Goal: Task Accomplishment & Management: Manage account settings

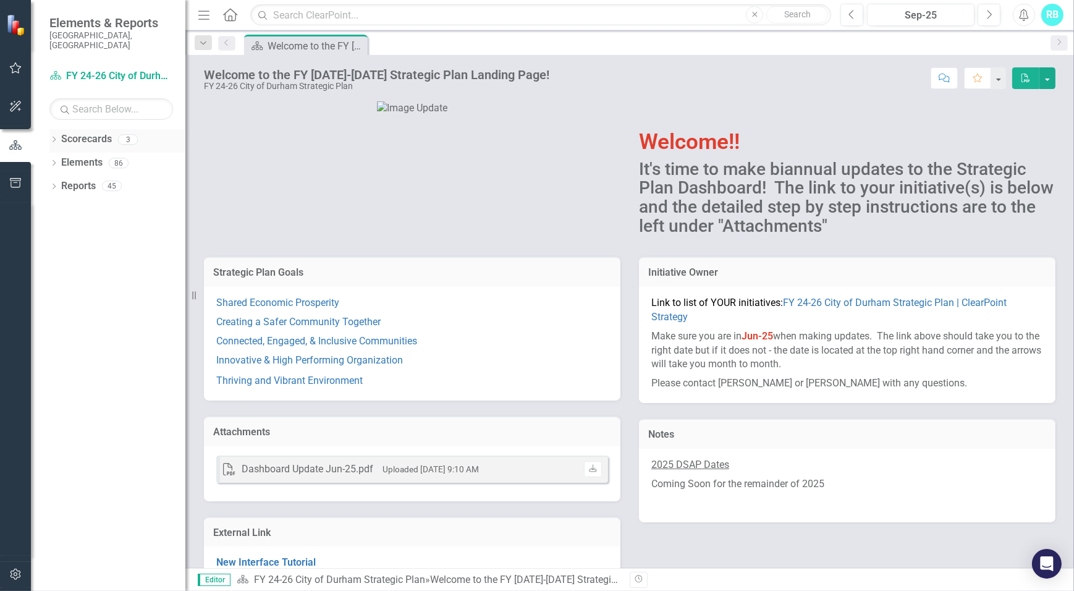
click at [102, 132] on link "Scorecards" at bounding box center [86, 139] width 51 height 14
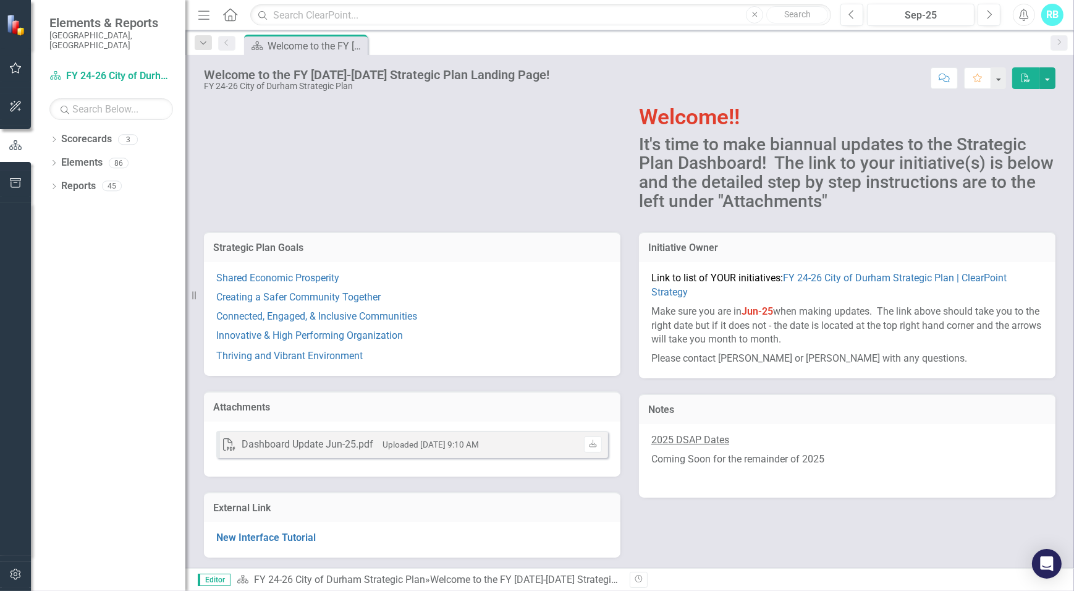
scroll to position [46, 0]
click at [851, 336] on p "Make sure you are in Jun-25 when making updates. The link above should take you…" at bounding box center [848, 324] width 392 height 48
click at [564, 581] on div "Welcome to the FY [DATE]-[DATE] Strategic Plan Landing Page!" at bounding box center [567, 580] width 274 height 12
click at [414, 574] on link "FY 24-26 City of Durham Strategic Plan" at bounding box center [339, 580] width 171 height 12
click at [305, 582] on link "FY 24-26 City of Durham Strategic Plan" at bounding box center [339, 580] width 171 height 12
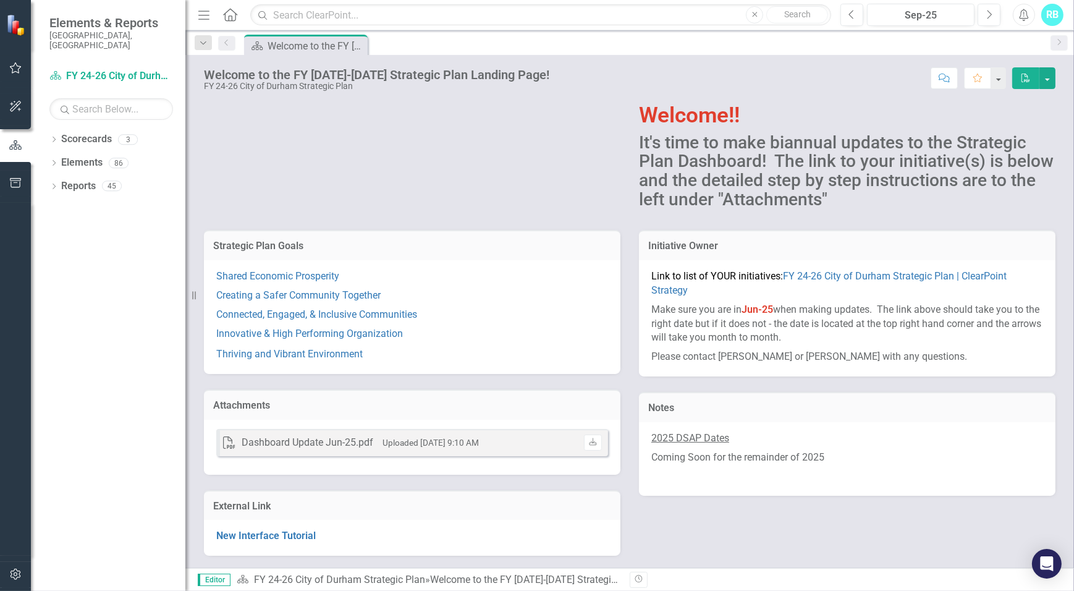
click at [299, 439] on div "Dashboard Update Jun-25.pdf" at bounding box center [308, 443] width 132 height 14
click at [263, 445] on div "Dashboard Update Jun-25.pdf" at bounding box center [308, 443] width 132 height 14
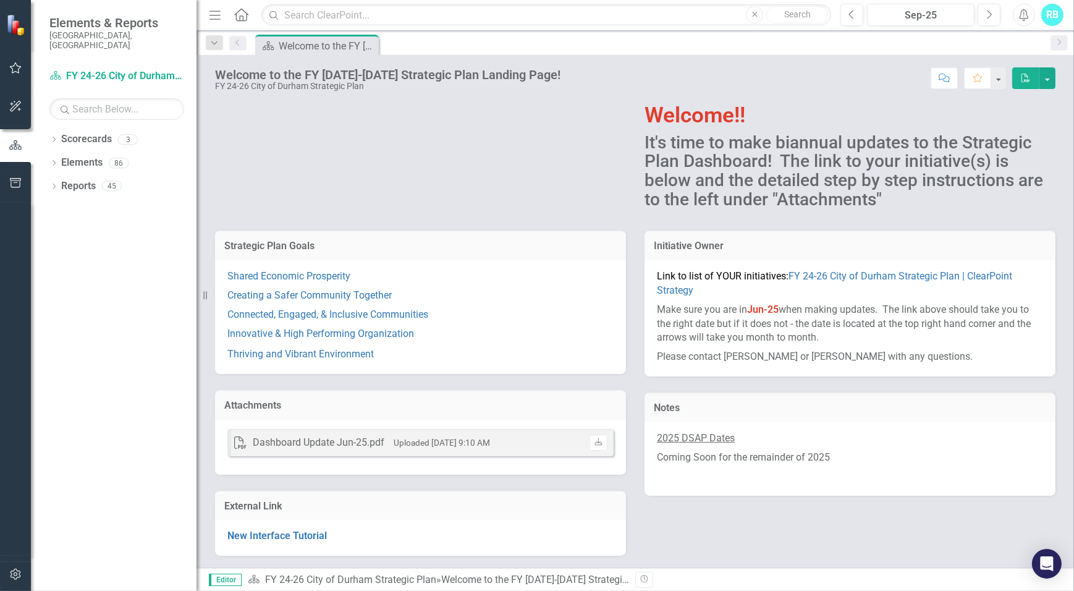
scroll to position [44, 0]
drag, startPoint x: 192, startPoint y: 295, endPoint x: 197, endPoint y: 278, distance: 17.4
click at [197, 278] on div "Resize" at bounding box center [202, 295] width 10 height 591
click at [12, 69] on icon "button" at bounding box center [16, 67] width 12 height 11
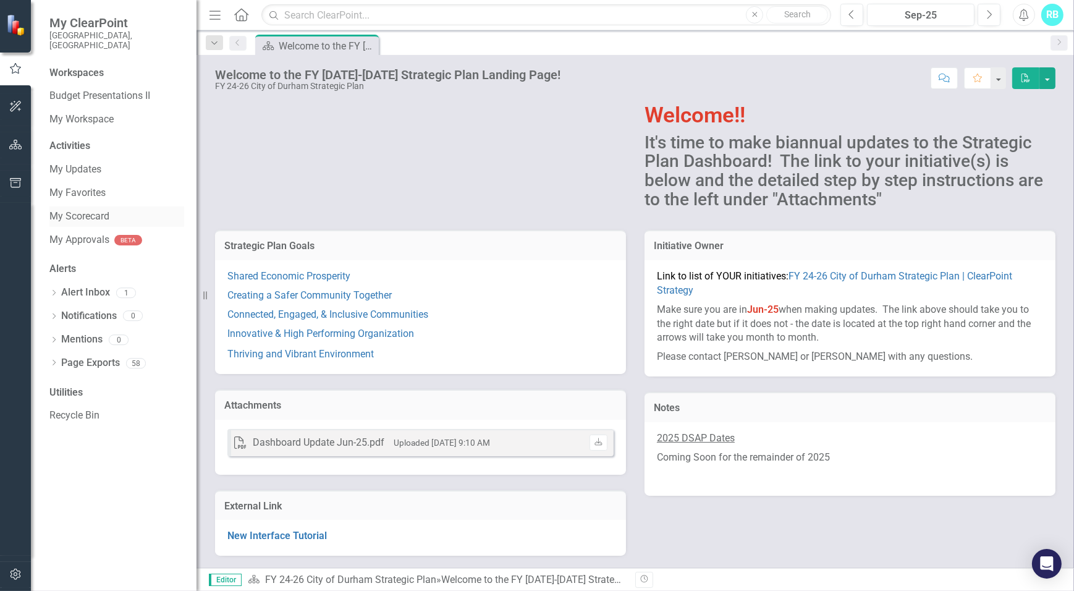
click at [105, 210] on link "My Scorecard" at bounding box center [116, 217] width 135 height 14
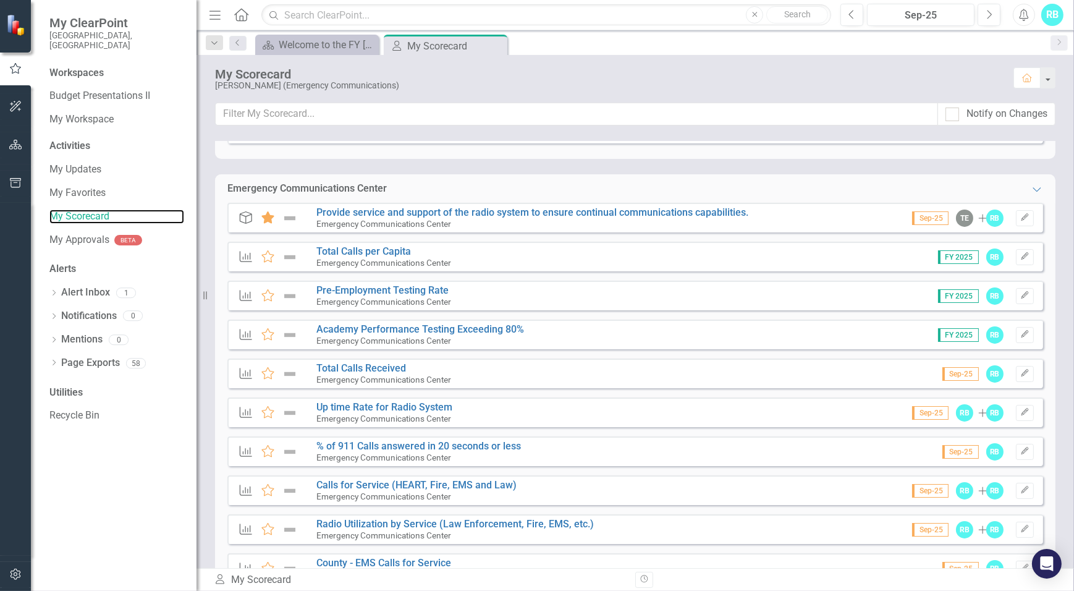
scroll to position [112, 0]
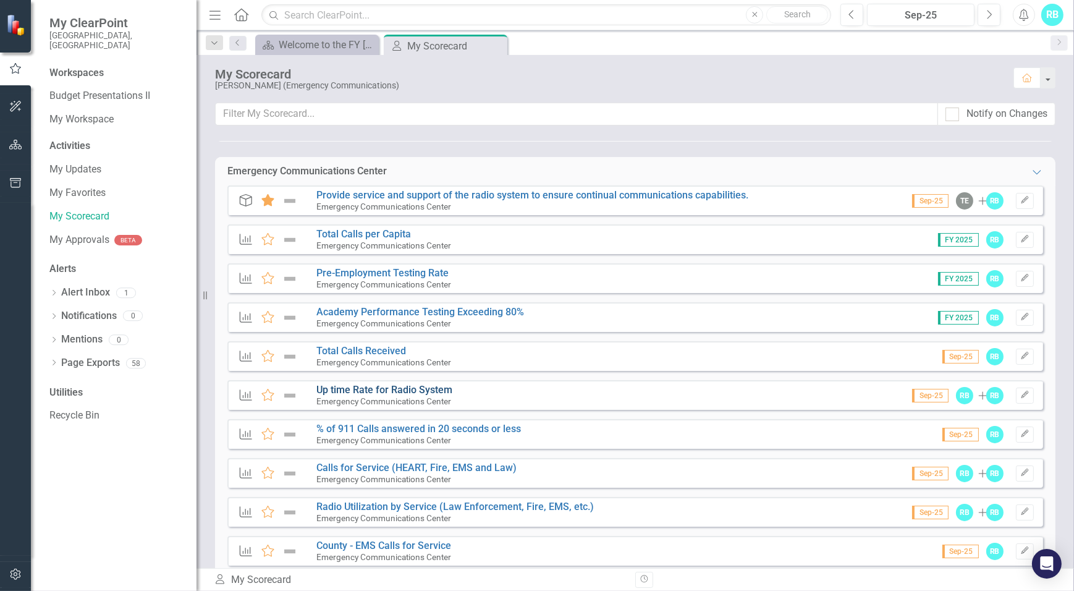
click at [365, 387] on link "Up time Rate for Radio System" at bounding box center [384, 390] width 136 height 12
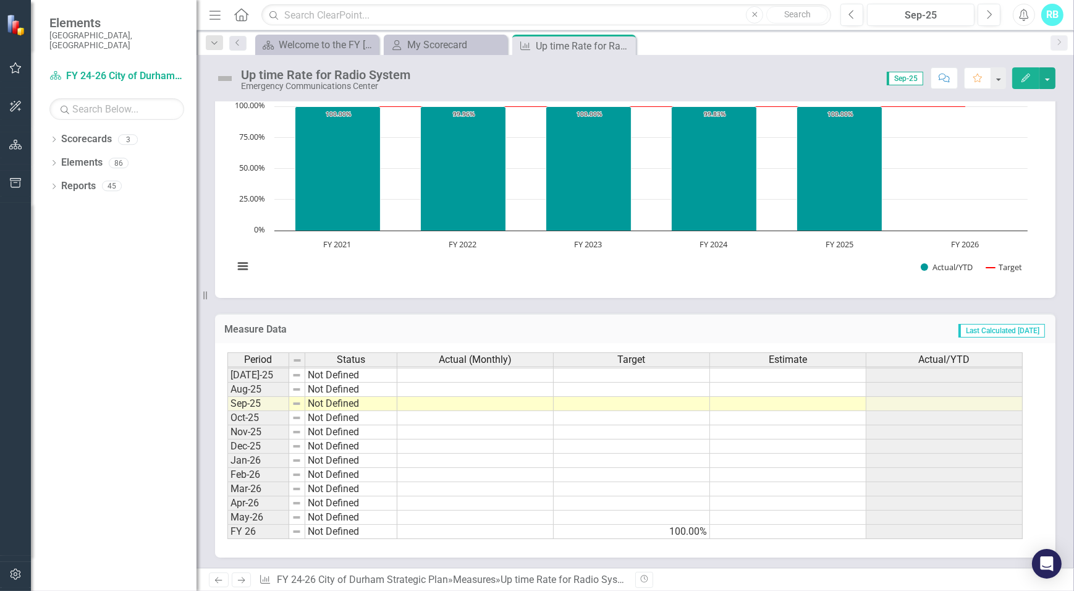
scroll to position [287, 0]
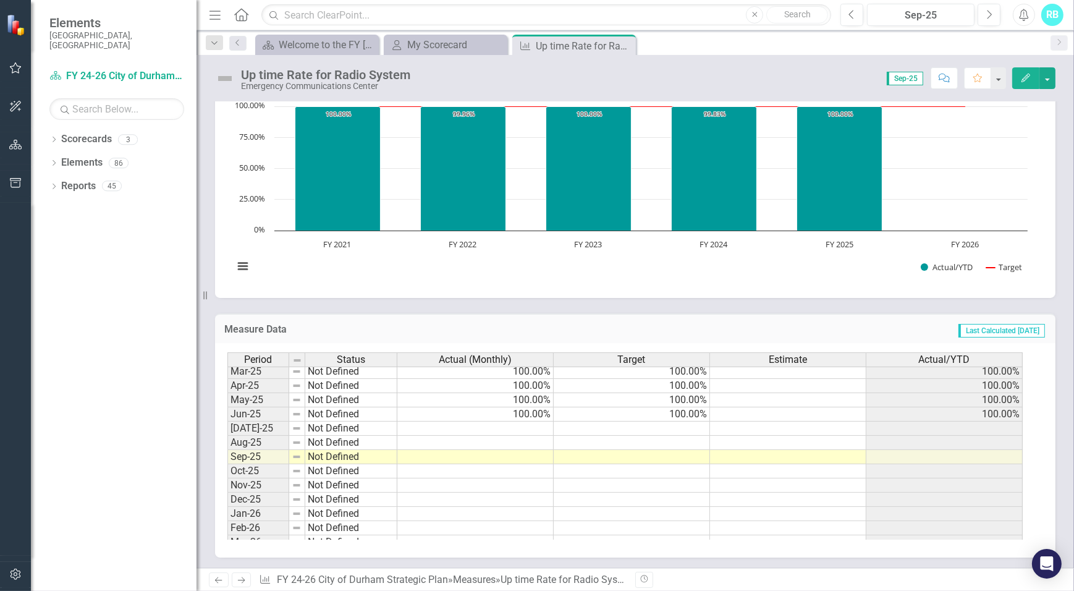
click at [524, 411] on tbody "Jan-24 On Target 100.00% 100.00% 100.00% Feb-24 On Target 100.00% 100.00% 100.0…" at bounding box center [625, 378] width 796 height 427
drag, startPoint x: 553, startPoint y: 422, endPoint x: 552, endPoint y: 459, distance: 37.1
click at [227, 459] on div "Period Status Actual (Monthly) Target Estimate Actual/YTD Apr-24 Not Defined 10…" at bounding box center [227, 392] width 0 height 399
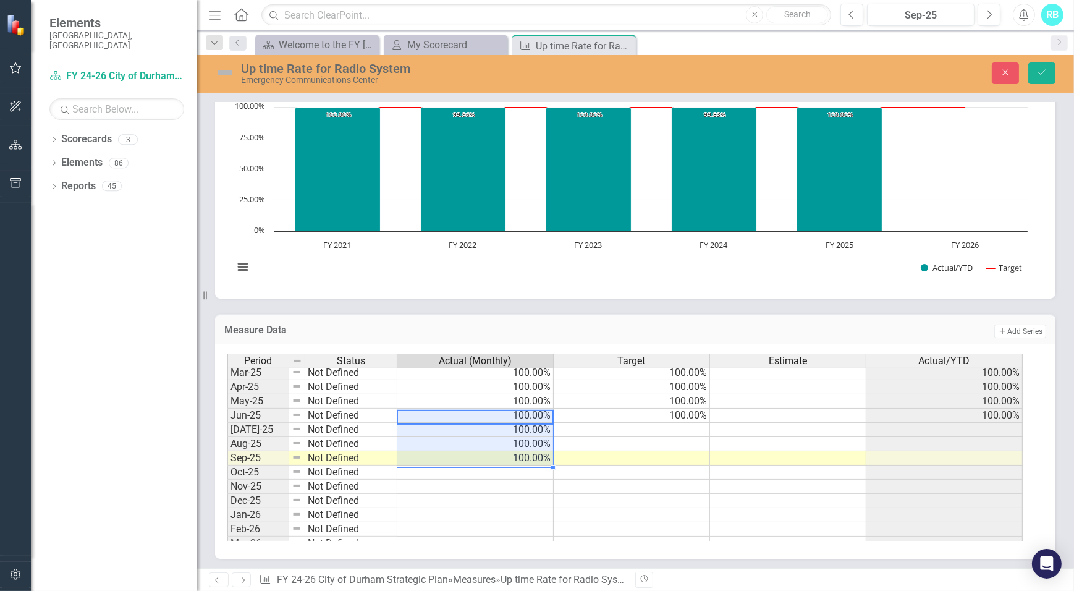
type textarea "100"
click at [227, 451] on div "Period Status Actual (Monthly) Target Estimate Actual/YTD Apr-24 Not Defined 10…" at bounding box center [227, 393] width 0 height 399
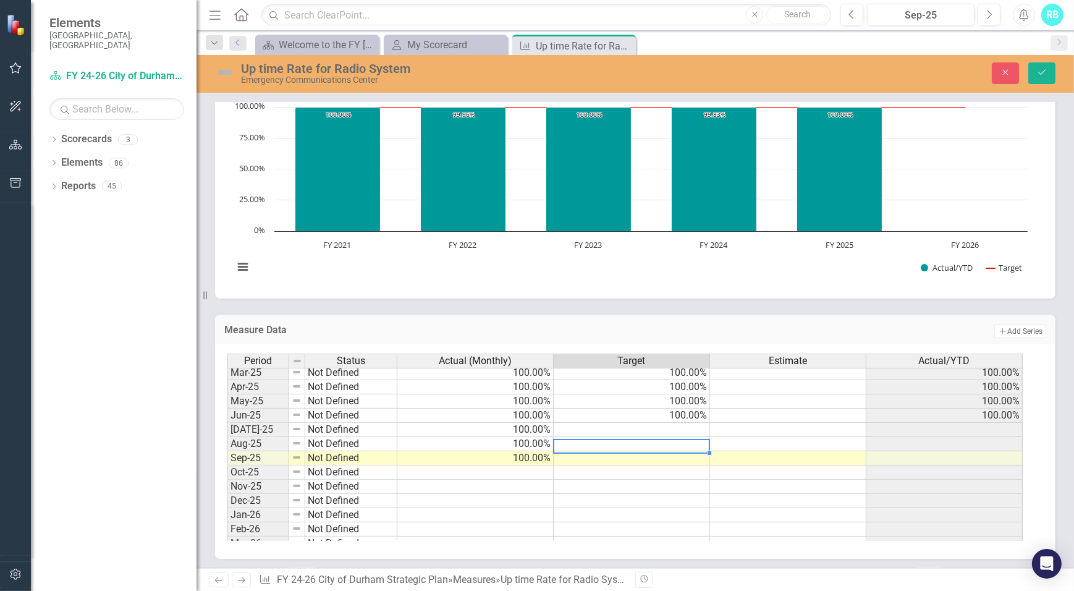
click at [227, 408] on div "Period Status Actual (Monthly) Target Estimate Actual/YTD Apr-24 Not Defined 10…" at bounding box center [227, 393] width 0 height 399
click at [698, 415] on td "100.00%" at bounding box center [632, 416] width 156 height 14
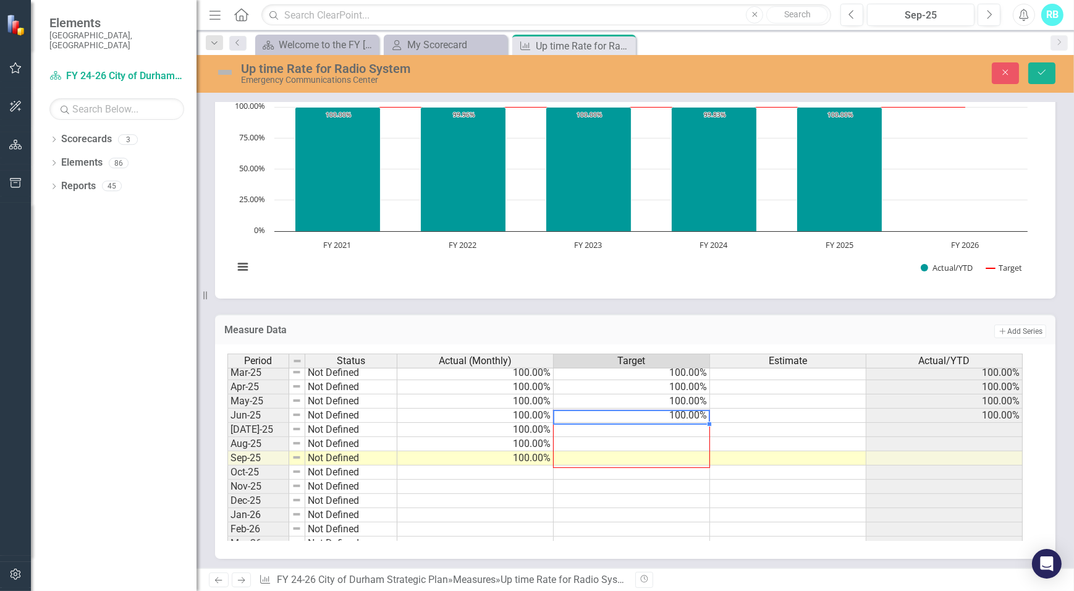
drag, startPoint x: 709, startPoint y: 423, endPoint x: 706, endPoint y: 462, distance: 39.1
click at [227, 462] on div "Period Status Actual (Monthly) Target Estimate Actual/YTD Apr-24 Not Defined 10…" at bounding box center [227, 393] width 0 height 399
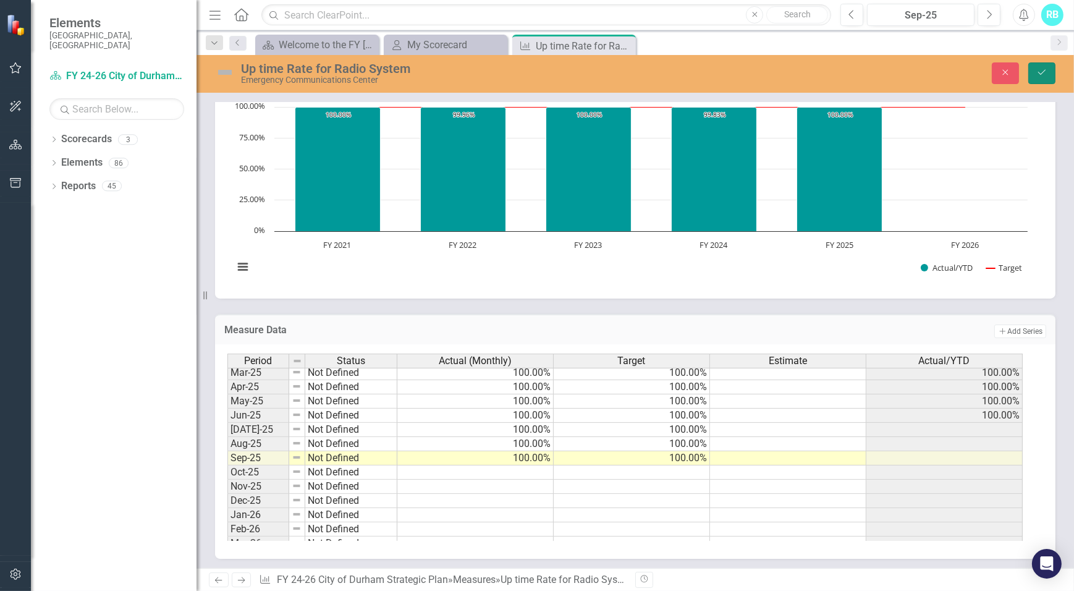
click at [1044, 68] on icon "Save" at bounding box center [1042, 72] width 11 height 9
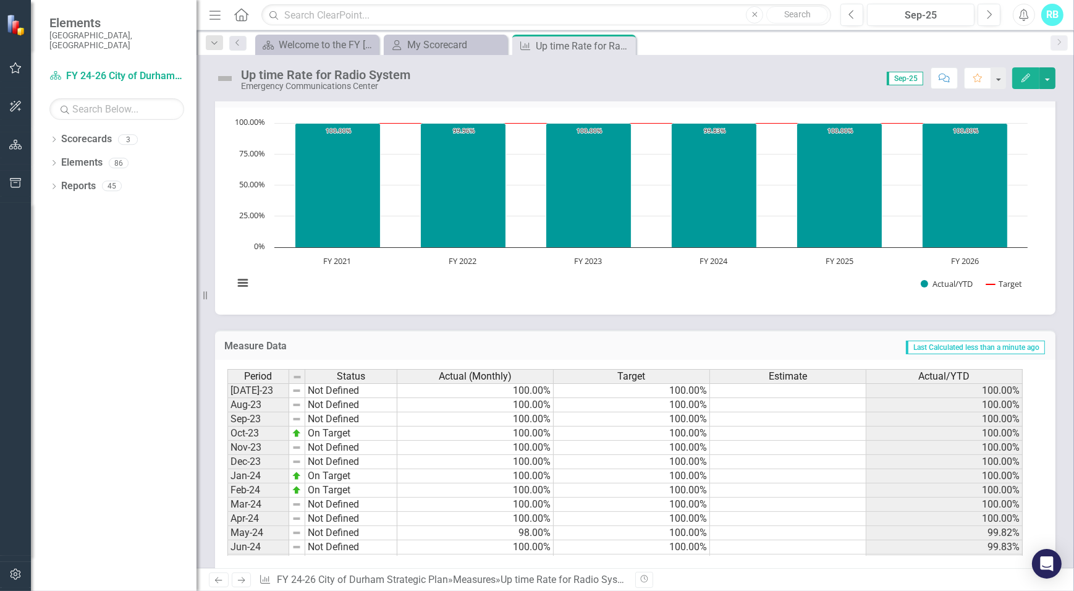
scroll to position [384, 0]
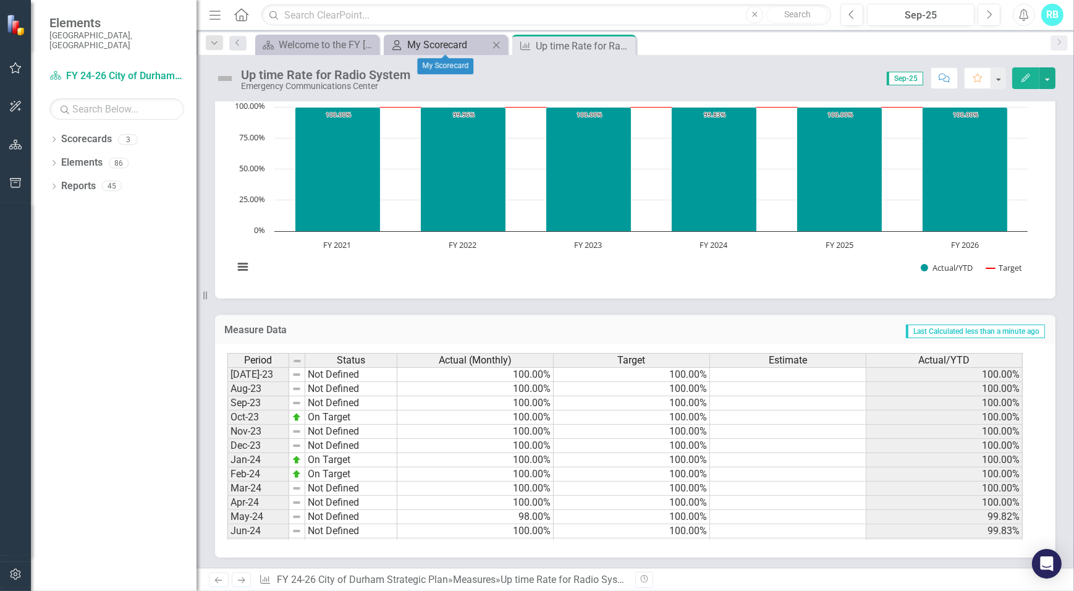
click at [438, 48] on div "My Scorecard" at bounding box center [448, 44] width 82 height 15
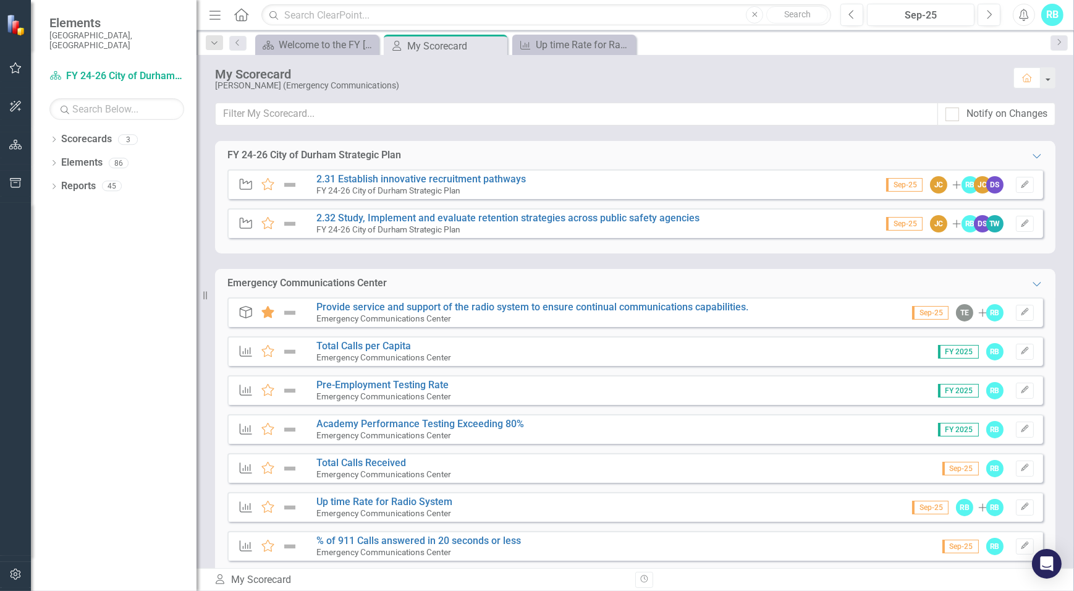
click at [368, 456] on div "Measure Favorite Total Calls Received Emergency Communications Center Sep-25 RB…" at bounding box center [635, 468] width 816 height 30
click at [368, 461] on link "Total Calls Received" at bounding box center [361, 463] width 90 height 12
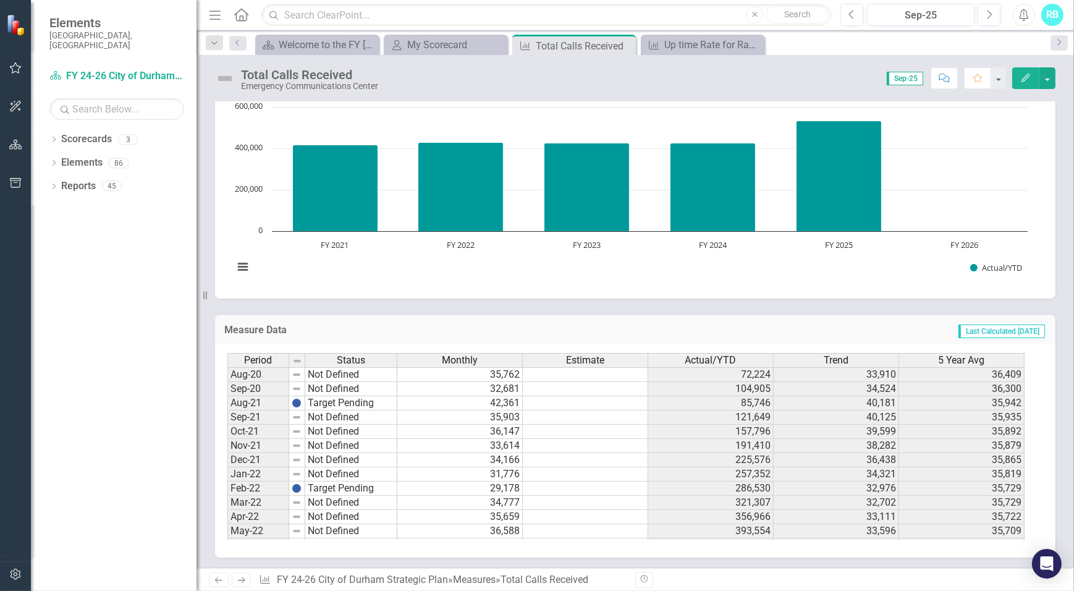
scroll to position [104, 0]
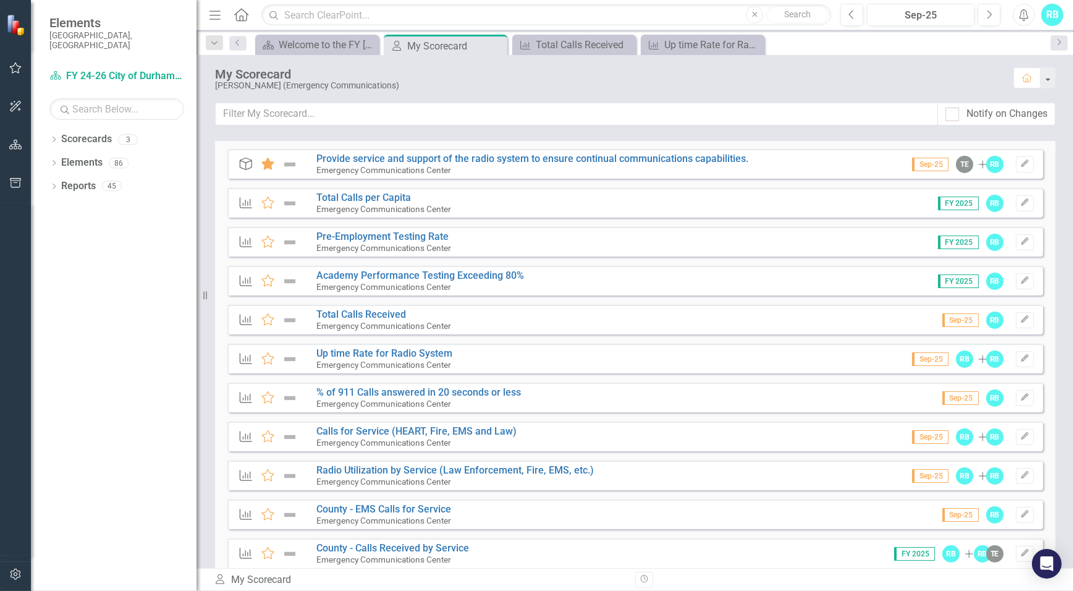
scroll to position [168, 0]
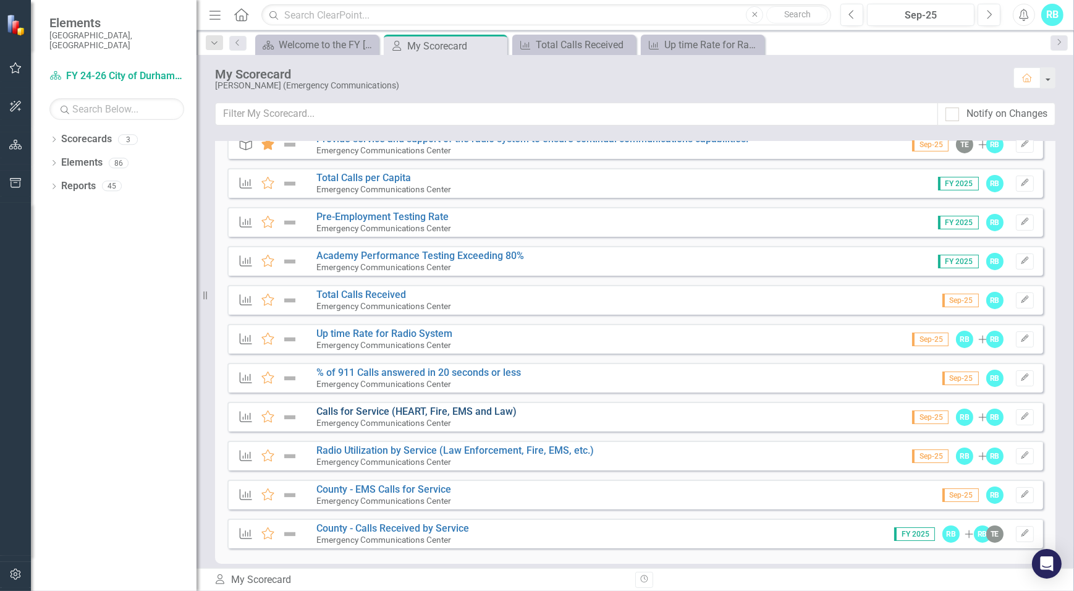
click at [411, 409] on link "Calls for Service (HEART, Fire, EMS and Law)" at bounding box center [416, 411] width 200 height 12
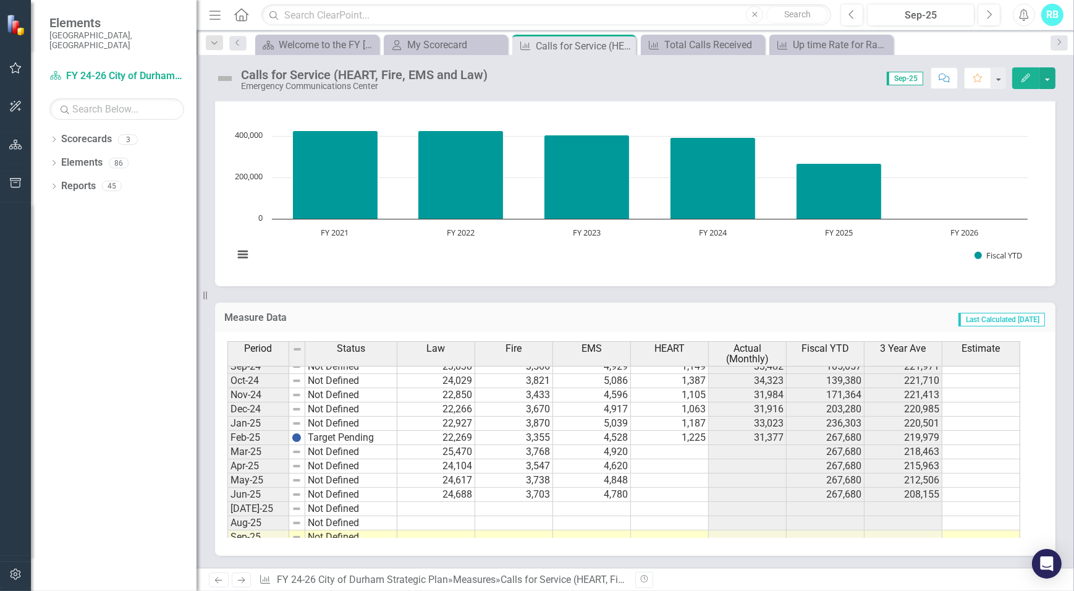
scroll to position [618, 0]
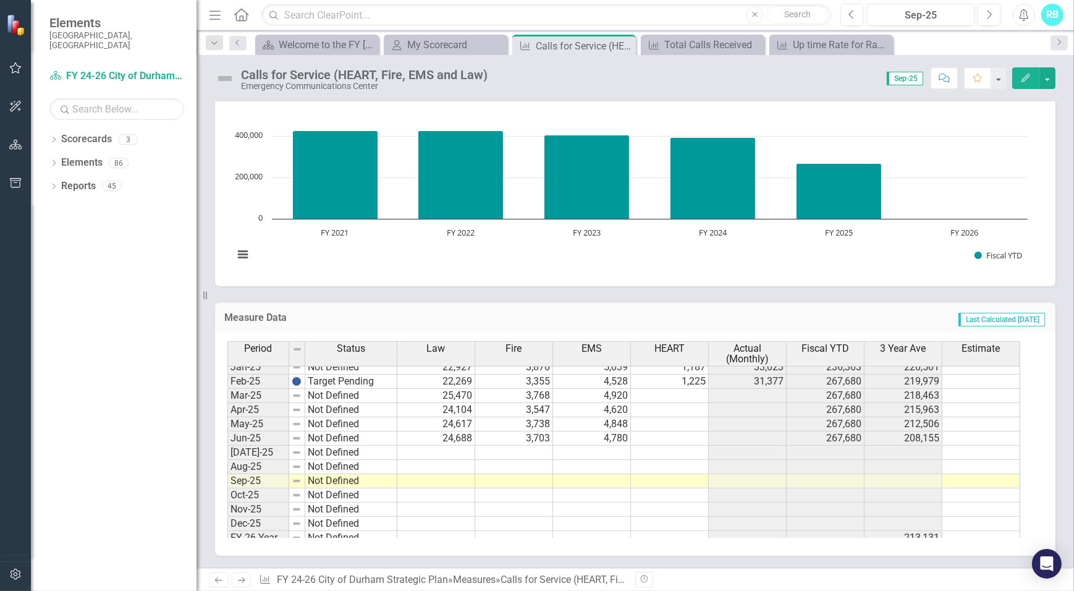
click at [525, 354] on div "Fire" at bounding box center [513, 349] width 77 height 14
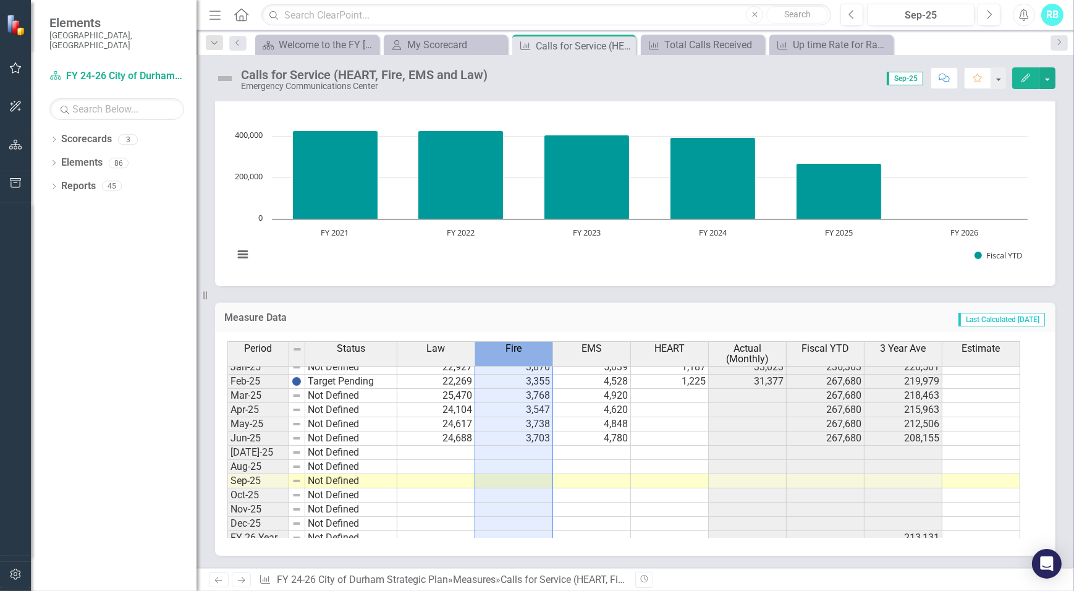
click at [533, 355] on div "Fire" at bounding box center [513, 349] width 77 height 14
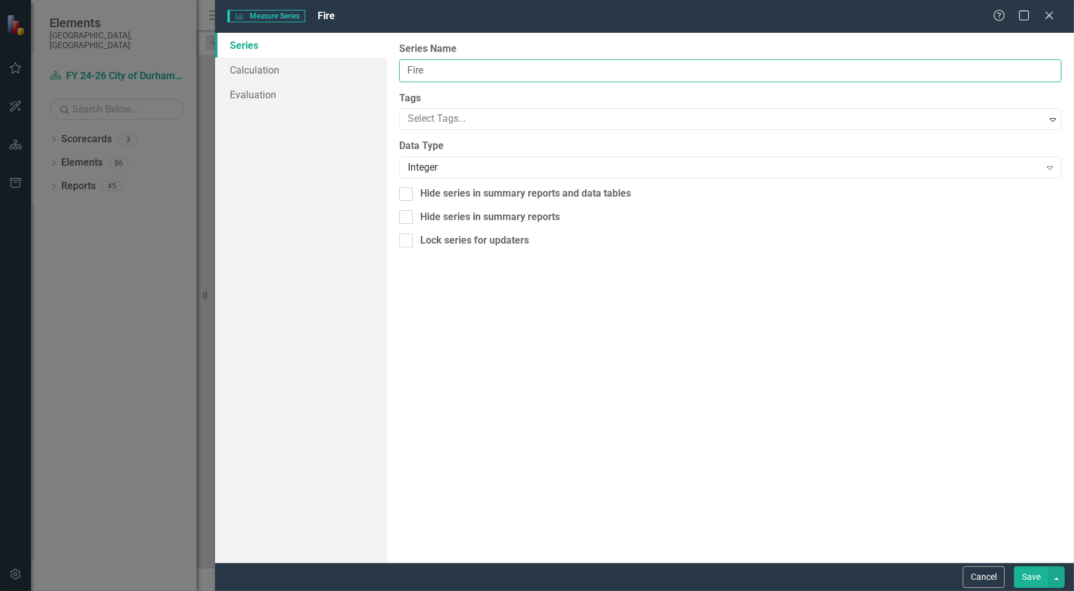
click at [406, 69] on input "Fire" at bounding box center [730, 70] width 663 height 23
type input "City Fire"
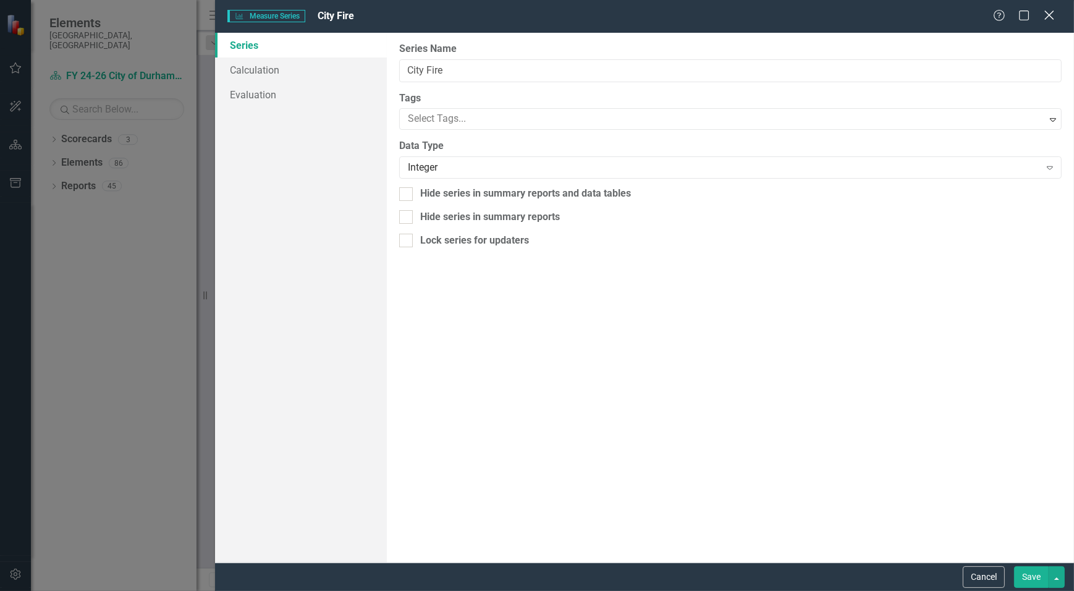
click at [1049, 15] on icon at bounding box center [1049, 15] width 9 height 9
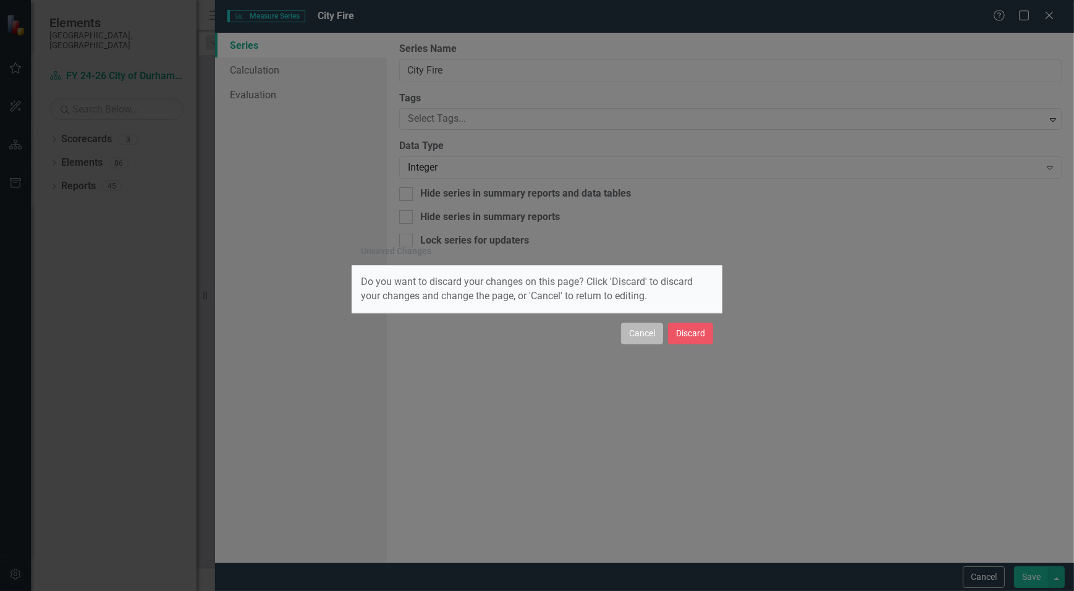
click at [631, 338] on button "Cancel" at bounding box center [642, 334] width 42 height 22
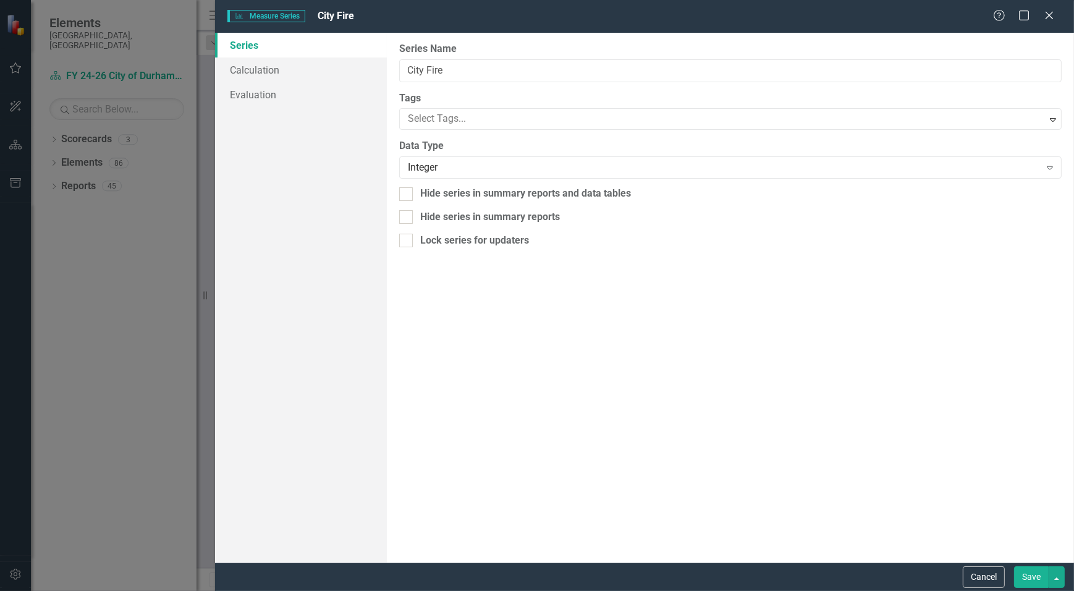
click at [1037, 572] on button "Save" at bounding box center [1031, 577] width 35 height 22
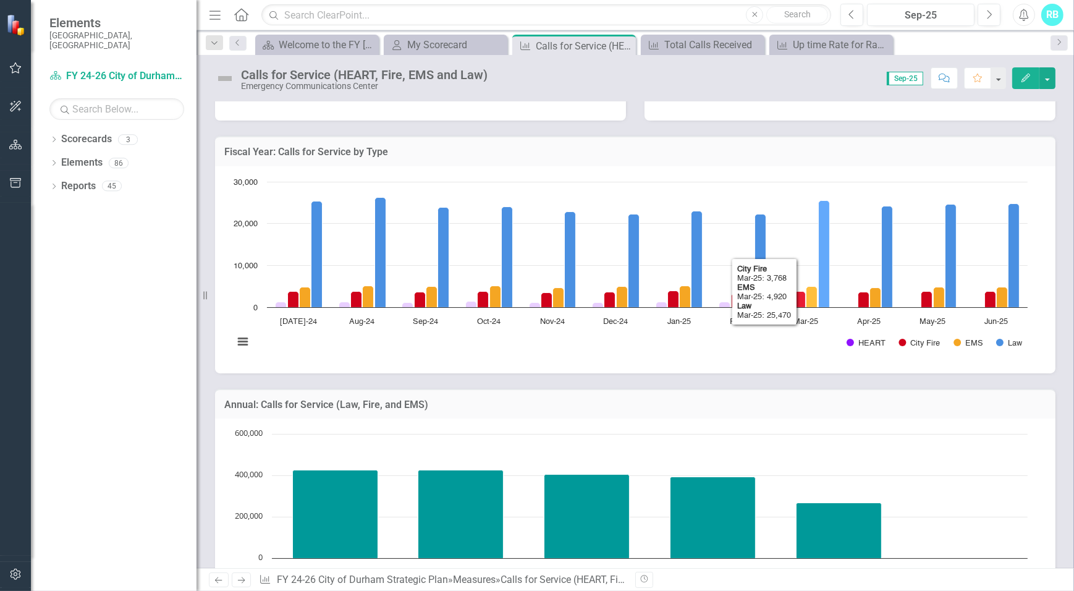
scroll to position [263, 0]
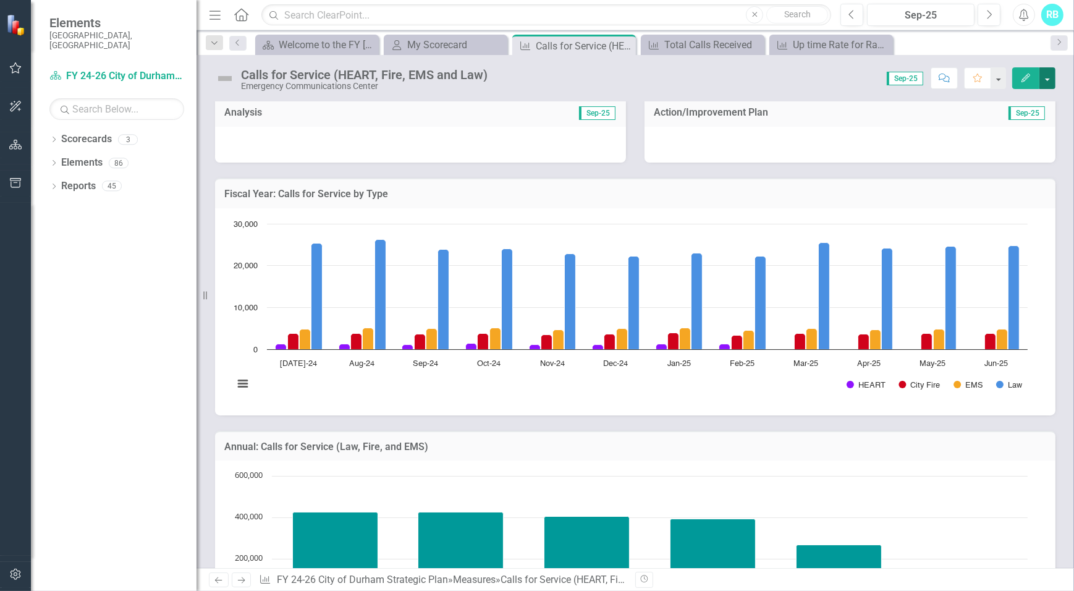
click at [1049, 80] on button "button" at bounding box center [1048, 78] width 16 height 22
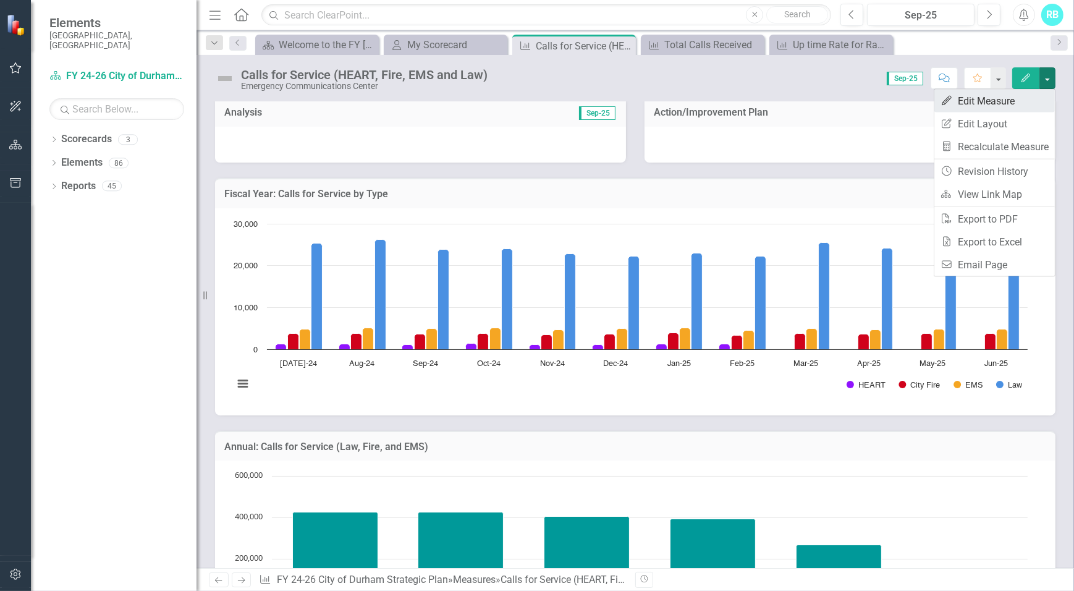
click at [1003, 108] on link "Edit Edit Measure" at bounding box center [995, 101] width 121 height 23
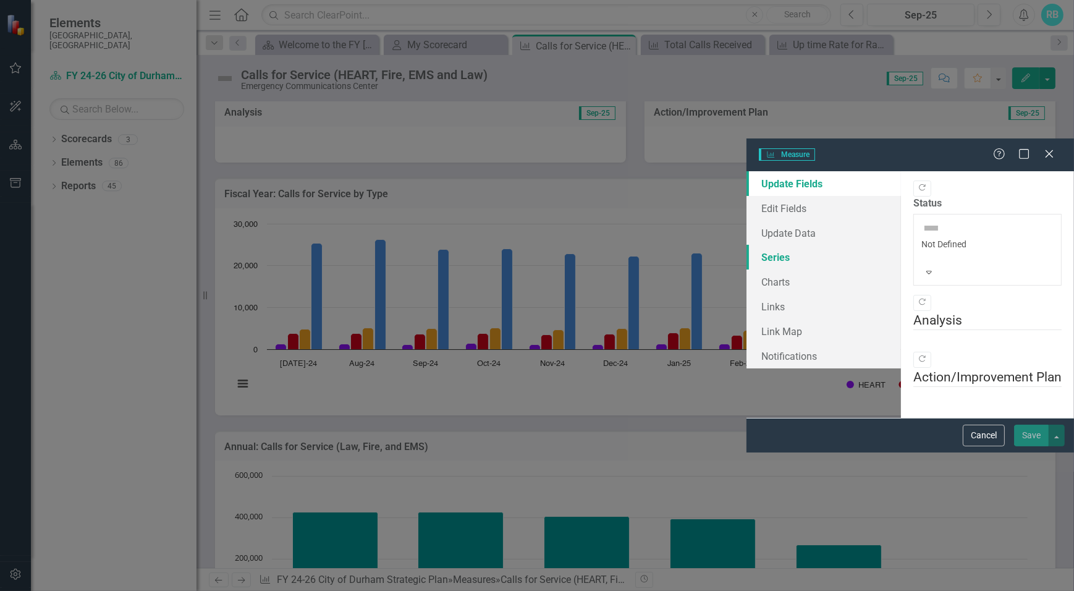
click at [747, 245] on link "Series" at bounding box center [824, 257] width 155 height 25
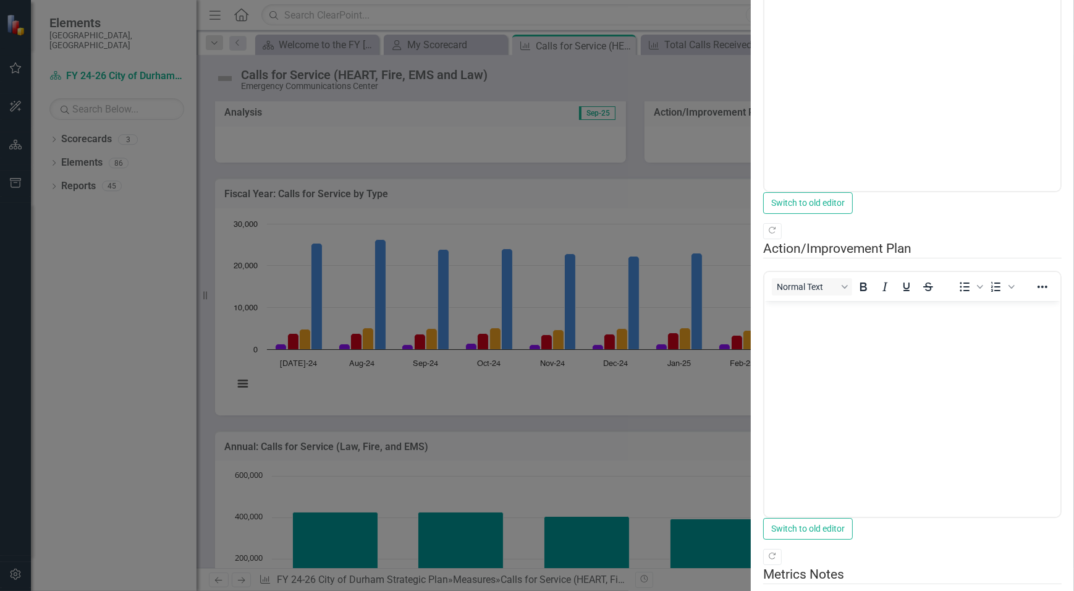
scroll to position [0, 0]
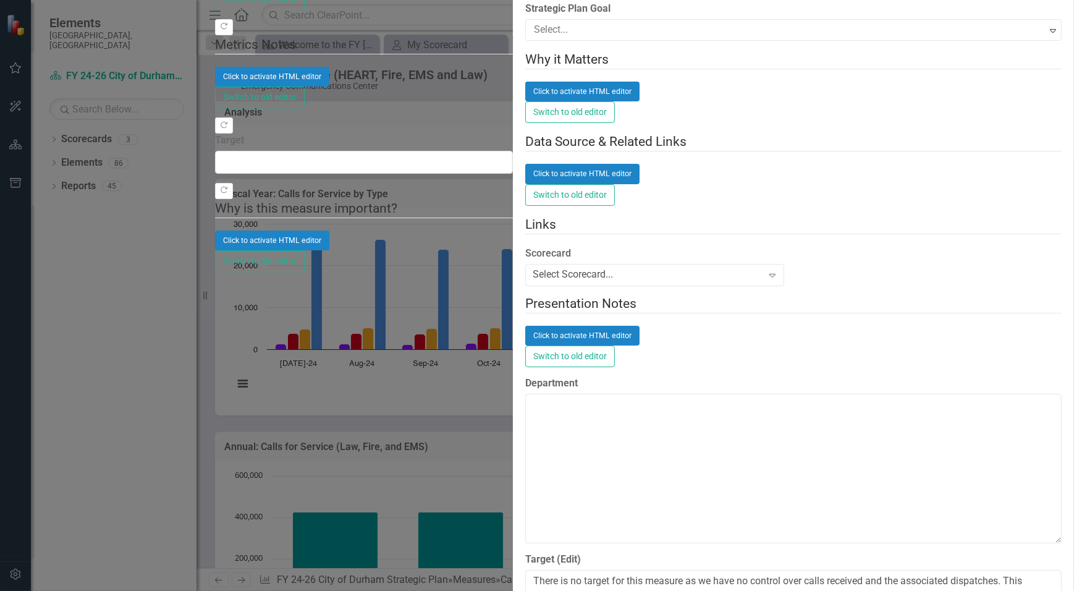
scroll to position [1461, 0]
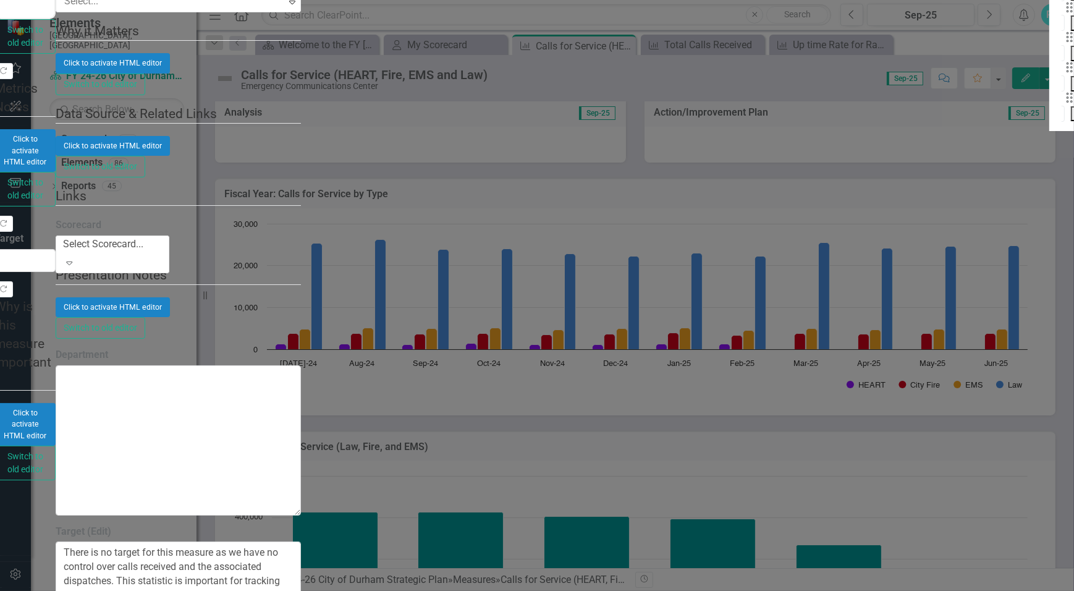
checkbox input "false"
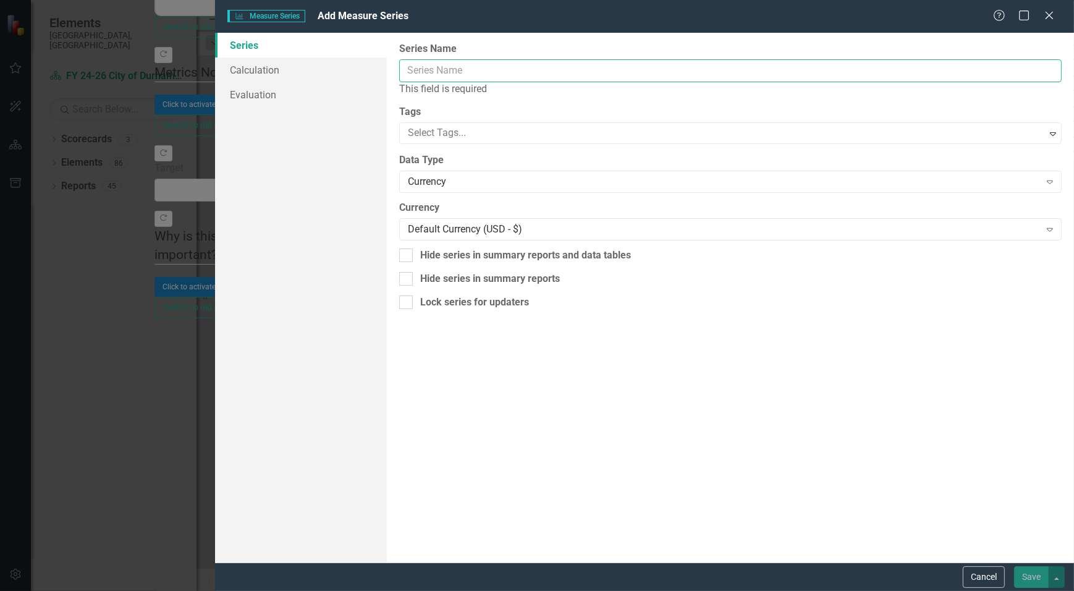
click at [439, 72] on input "Name" at bounding box center [730, 70] width 663 height 23
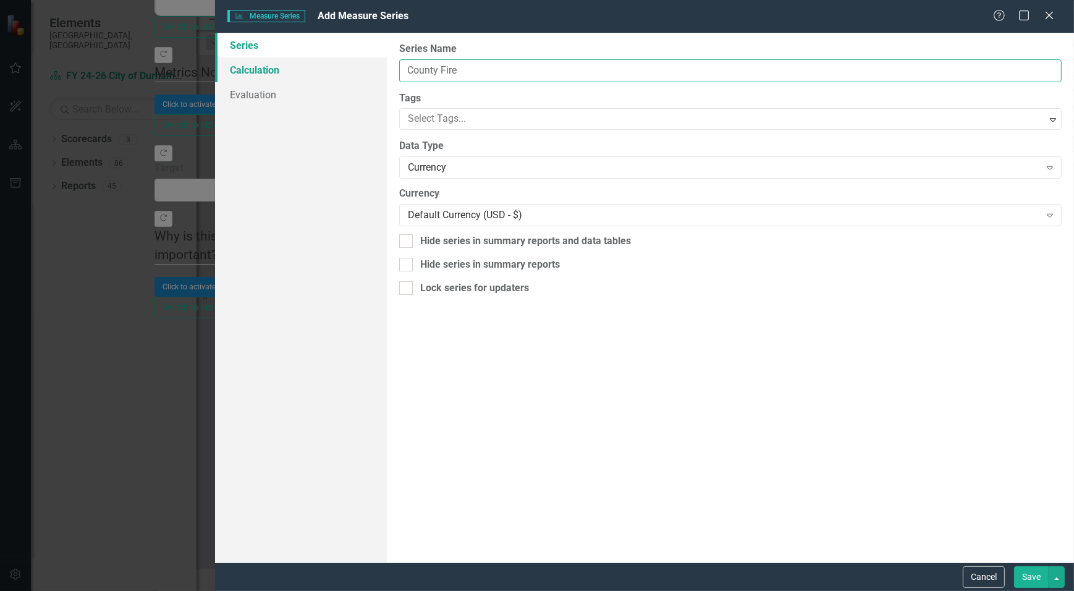
type input "County Fire"
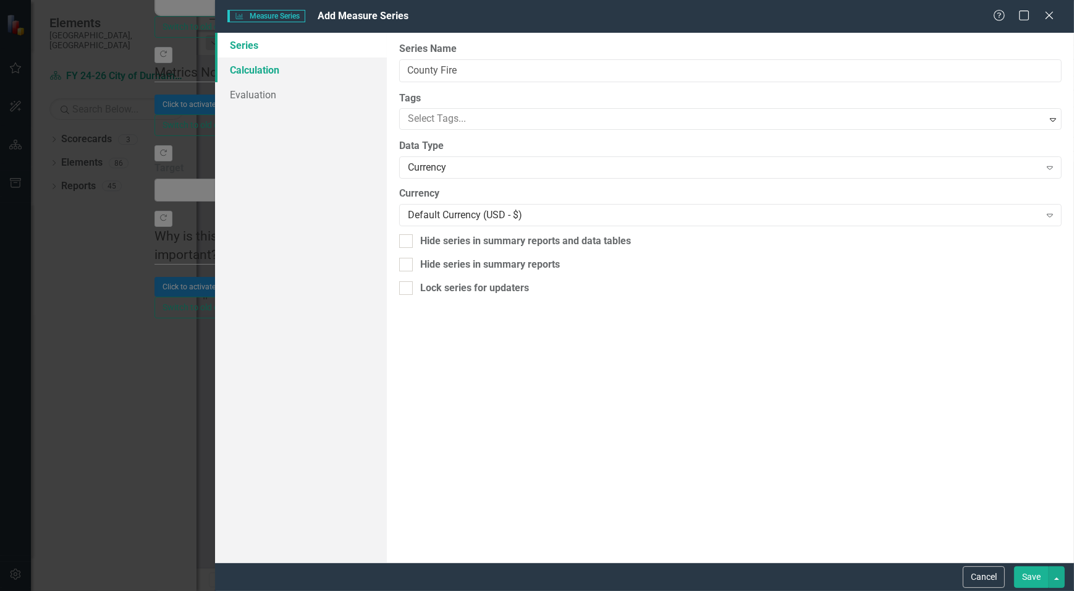
click at [278, 74] on link "Calculation" at bounding box center [301, 69] width 172 height 25
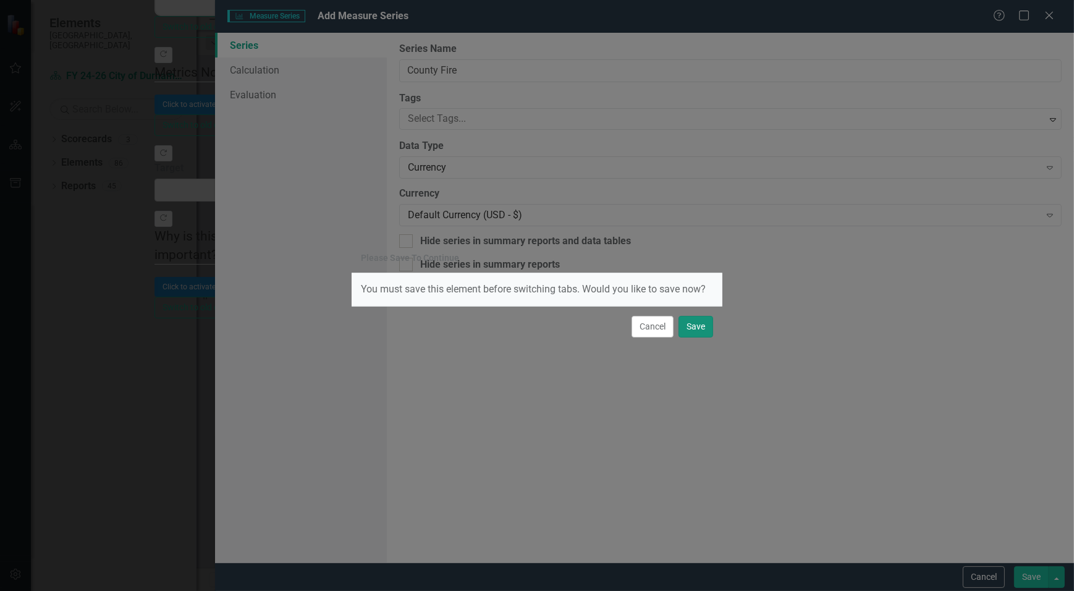
click at [698, 332] on button "Save" at bounding box center [696, 327] width 35 height 22
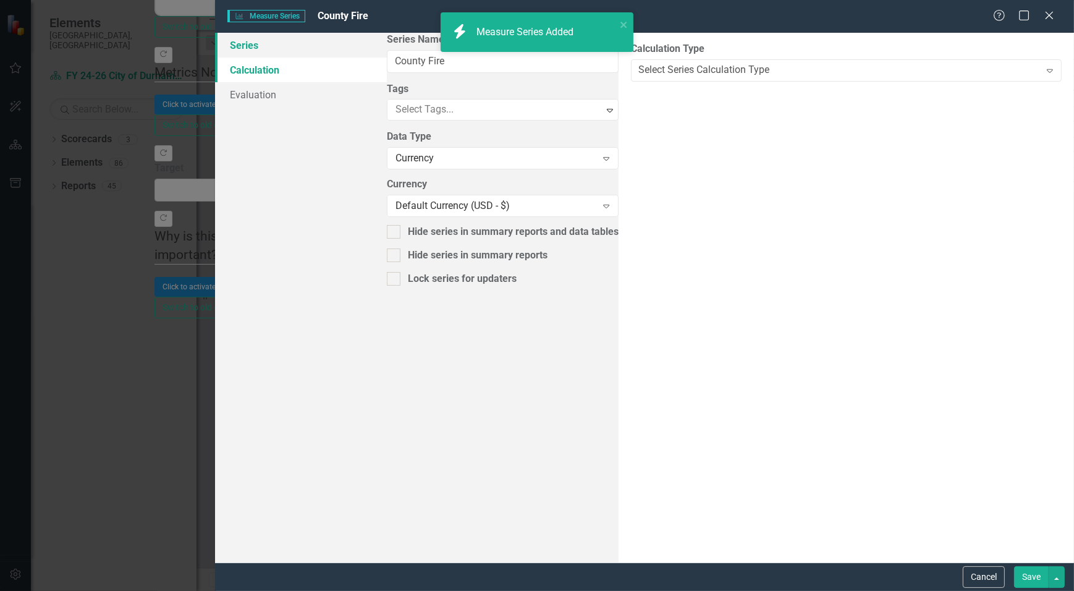
click at [270, 49] on link "Series" at bounding box center [301, 45] width 172 height 25
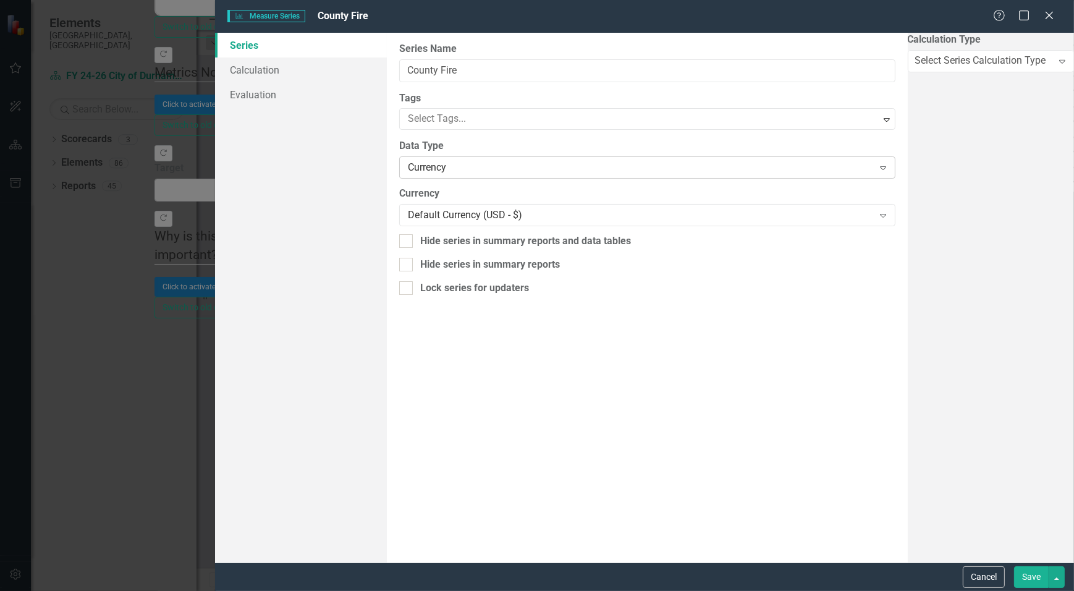
click at [896, 166] on div "Data Type Currency Expand" at bounding box center [647, 158] width 496 height 38
click at [908, 179] on div "From this page, you can edit the name, type, and visibility options of your ser…" at bounding box center [647, 298] width 521 height 530
click at [886, 169] on icon at bounding box center [883, 168] width 6 height 4
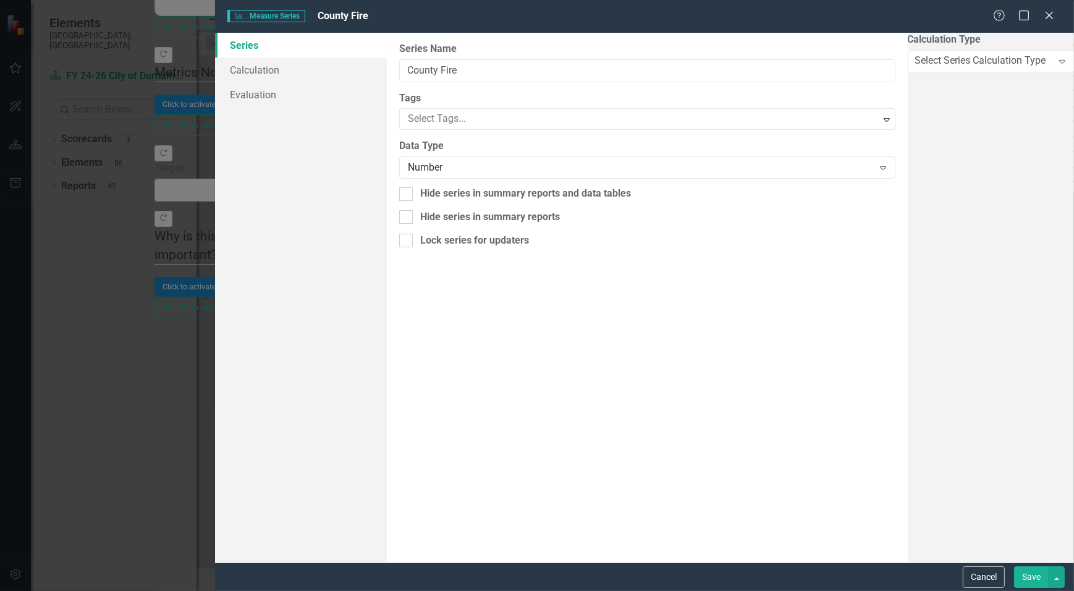
click at [1037, 579] on button "Save" at bounding box center [1031, 577] width 35 height 22
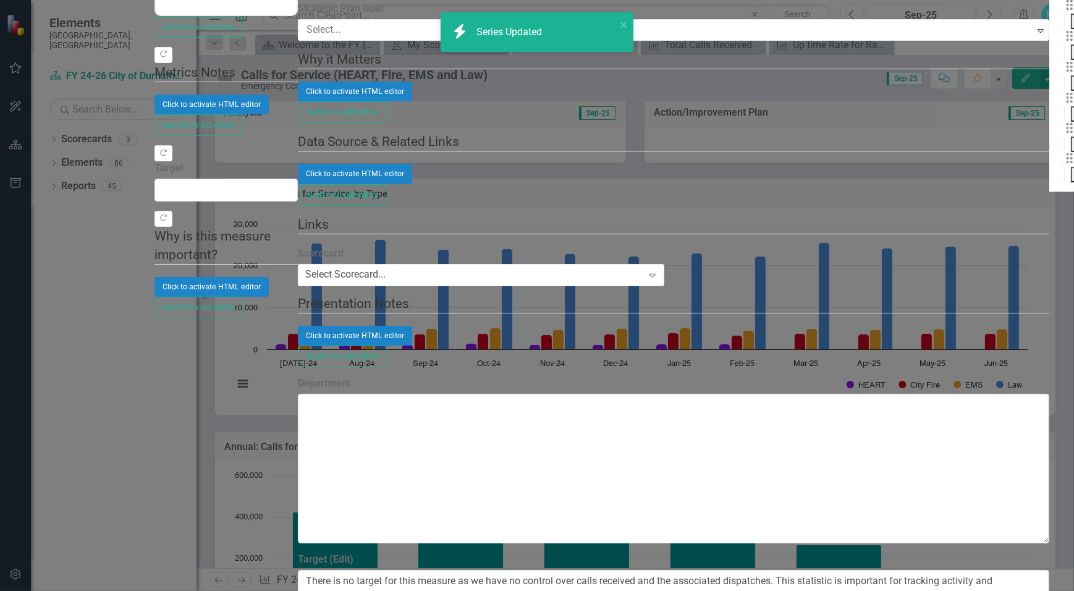
drag, startPoint x: 332, startPoint y: 456, endPoint x: 326, endPoint y: 436, distance: 20.7
click at [1062, 182] on div "Drag County Fire Trash Dropdown Menu" at bounding box center [1071, 167] width 19 height 30
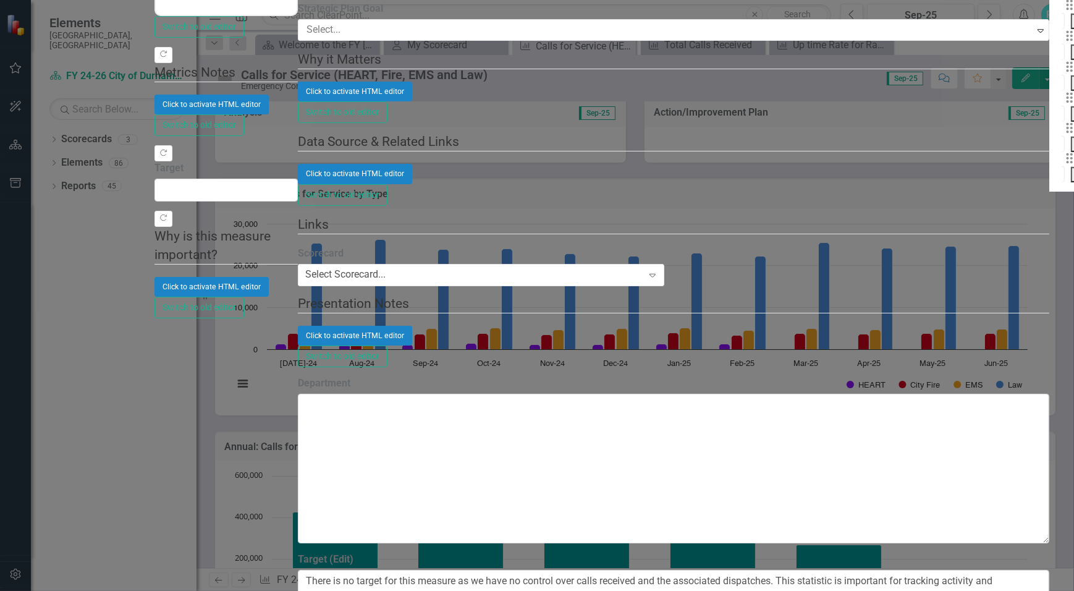
drag, startPoint x: 1044, startPoint y: 446, endPoint x: 906, endPoint y: 446, distance: 138.5
click at [1062, 182] on div "Drag County Fire Trash Dropdown Menu" at bounding box center [1071, 167] width 19 height 30
drag, startPoint x: 901, startPoint y: 445, endPoint x: 858, endPoint y: 440, distance: 43.6
click at [1062, 182] on div "Drag County Fire Trash Dropdown Menu" at bounding box center [1071, 167] width 19 height 30
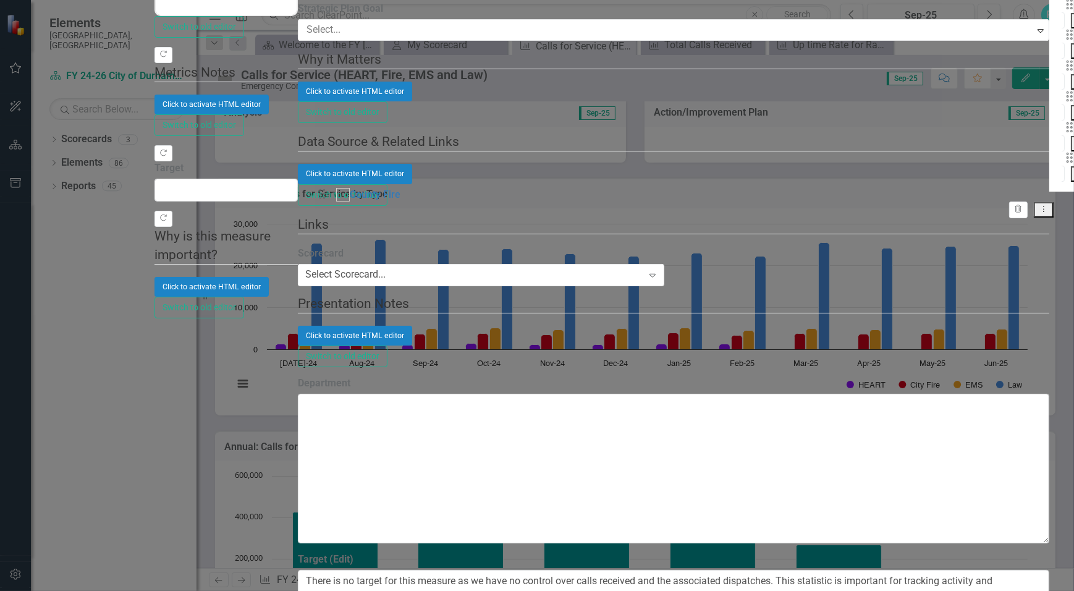
drag, startPoint x: 328, startPoint y: 448, endPoint x: 329, endPoint y: 204, distance: 244.2
click at [1062, 183] on div "Drag Law Trash Dropdown Menu Drag City Fire Trash Dropdown Menu Drag EMS Trash …" at bounding box center [1071, 46] width 19 height 274
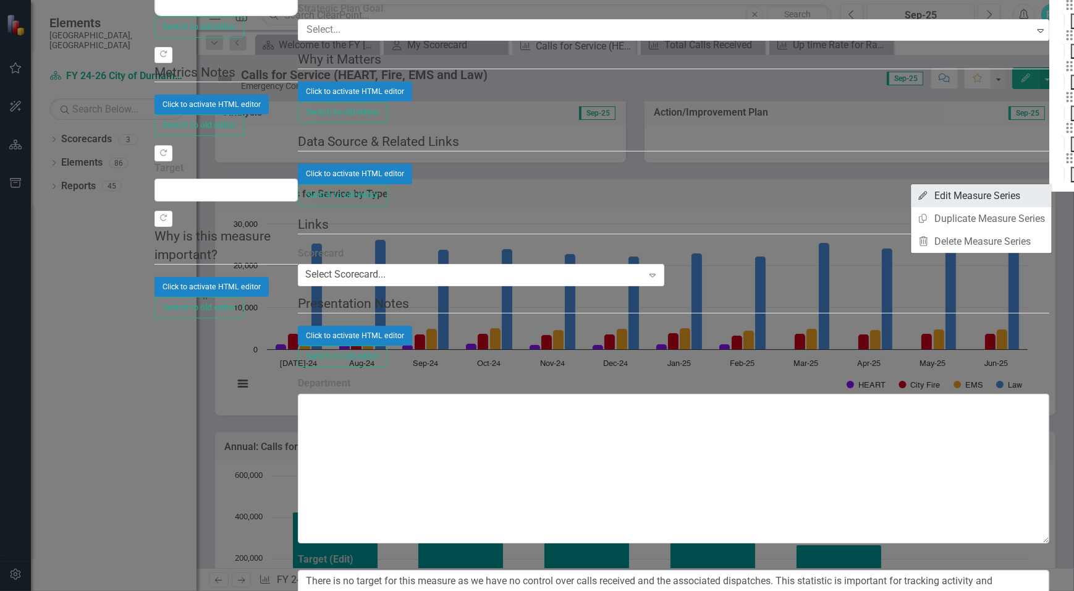
click at [1001, 199] on link "Edit Edit Measure Series" at bounding box center [982, 195] width 140 height 23
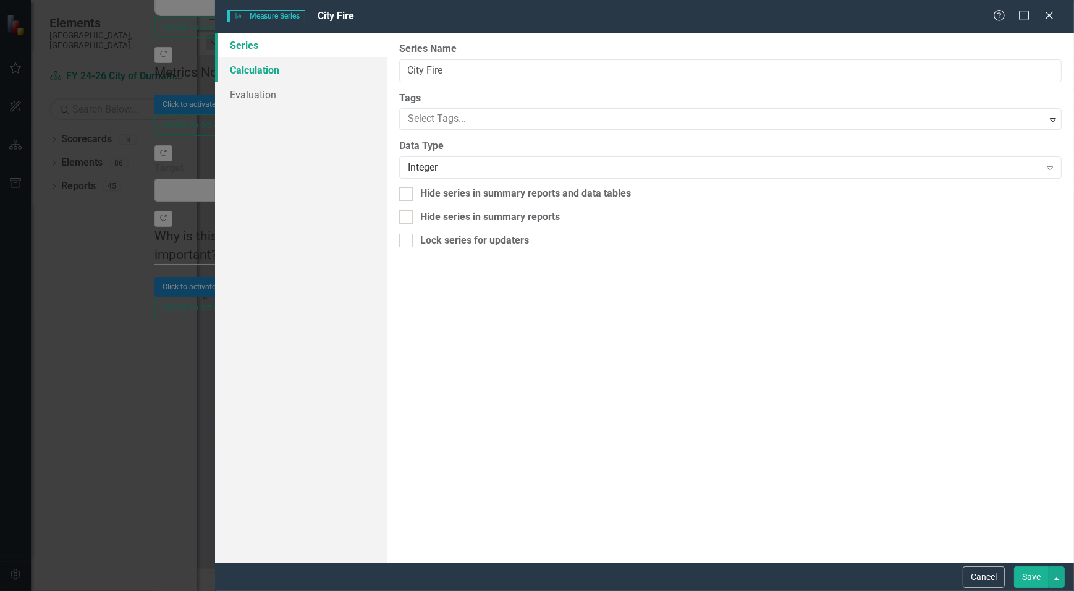
click at [265, 75] on link "Calculation" at bounding box center [301, 69] width 172 height 25
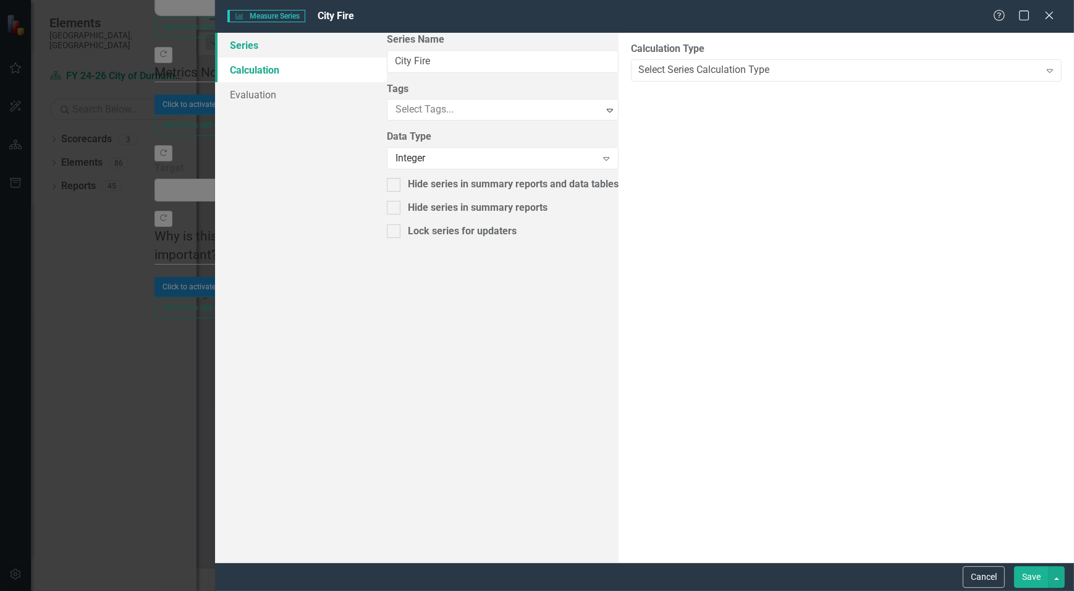
click at [261, 56] on link "Series" at bounding box center [301, 45] width 172 height 25
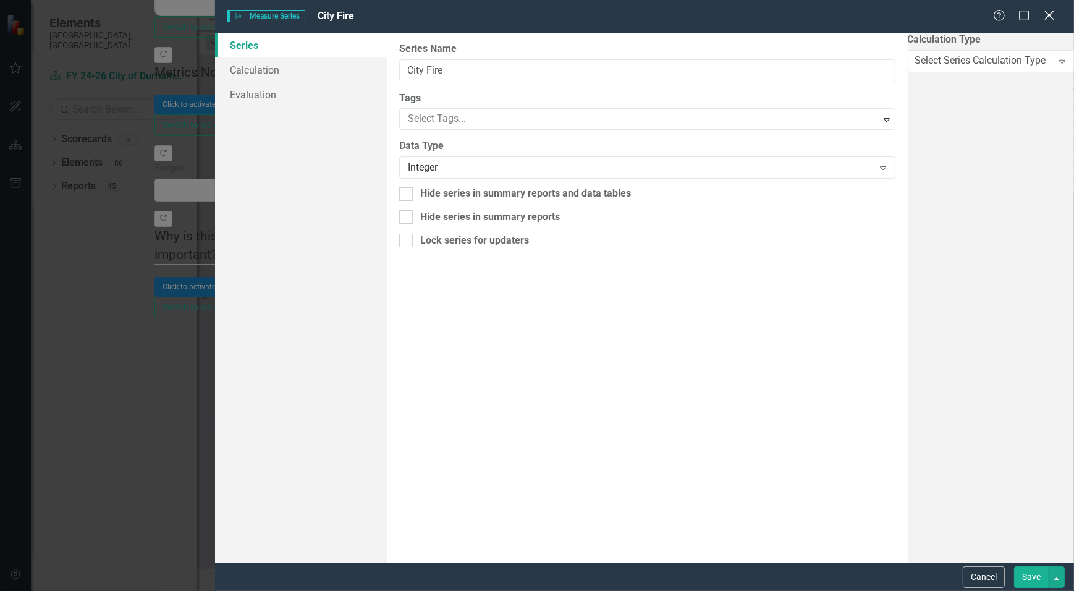
click at [1044, 18] on icon "Close" at bounding box center [1049, 15] width 15 height 12
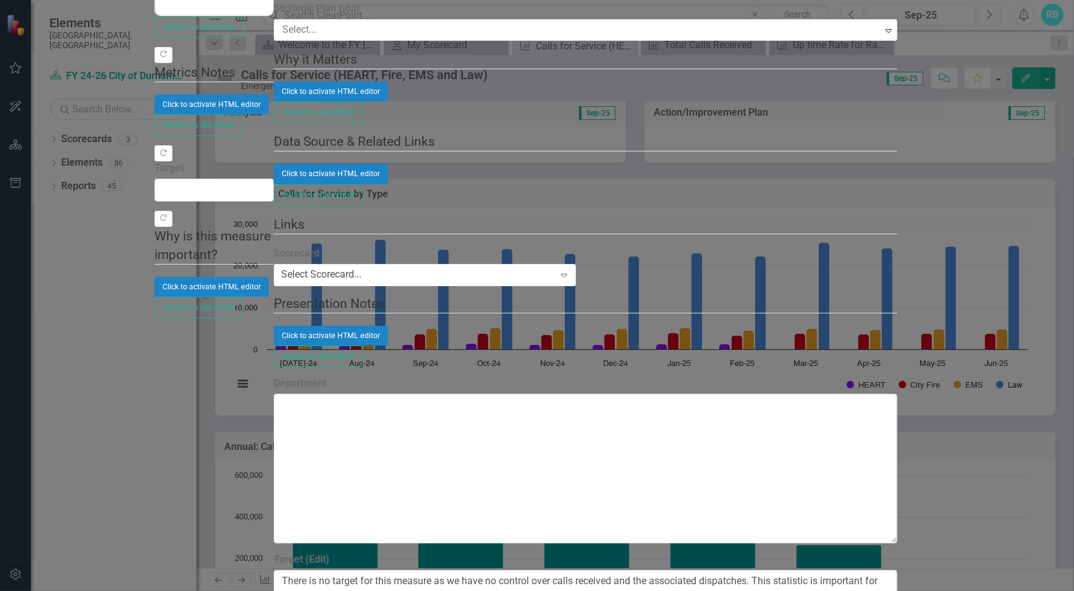
checkbox input "false"
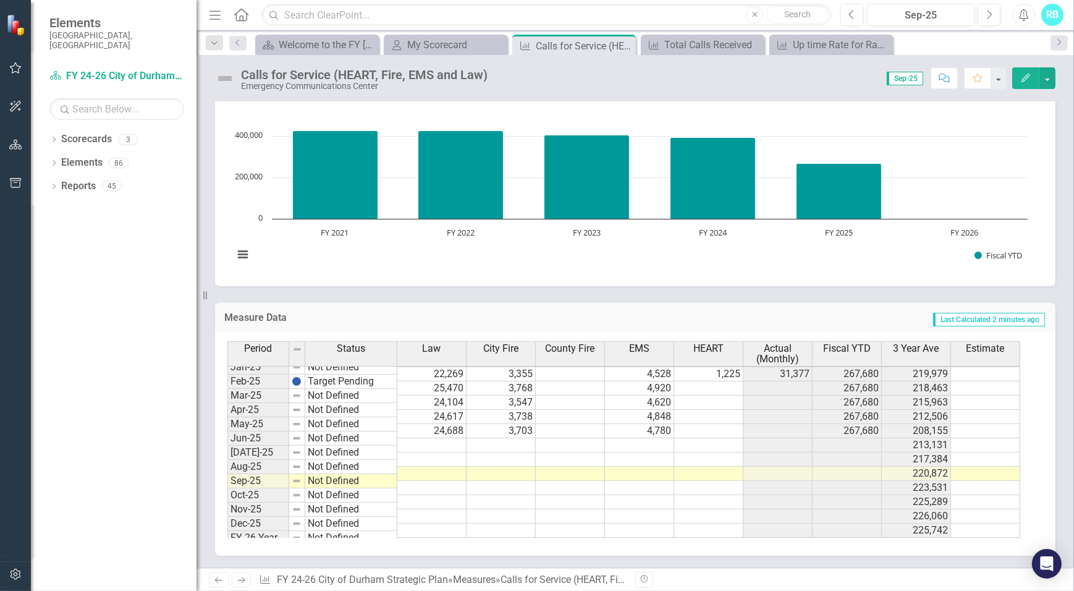
scroll to position [629, 0]
click at [564, 442] on td at bounding box center [570, 445] width 69 height 14
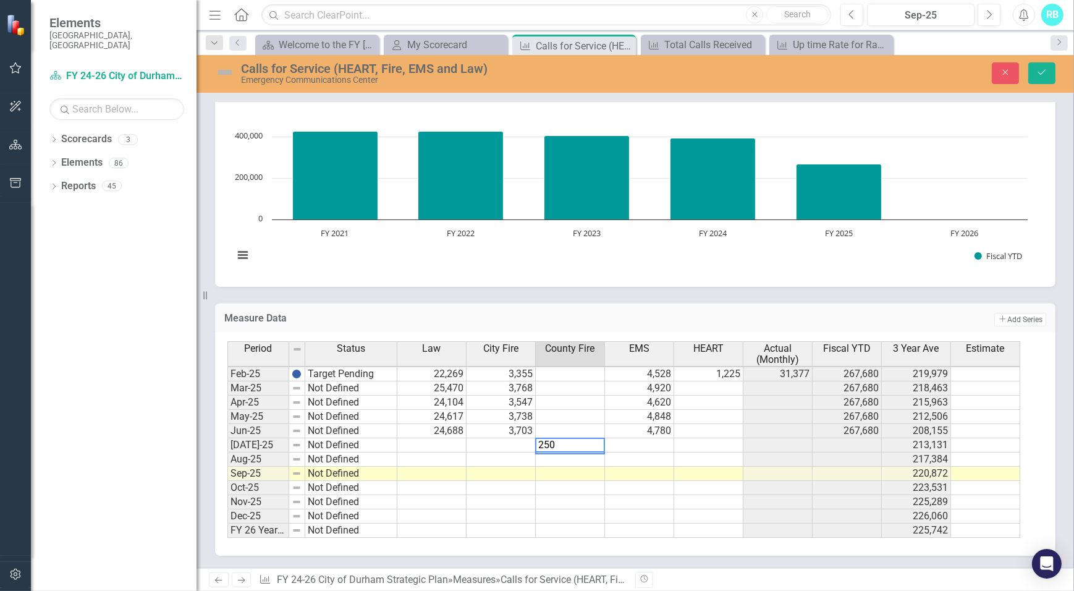
scroll to position [625, 0]
type textarea "2500"
click at [1050, 75] on button "Save" at bounding box center [1042, 73] width 27 height 22
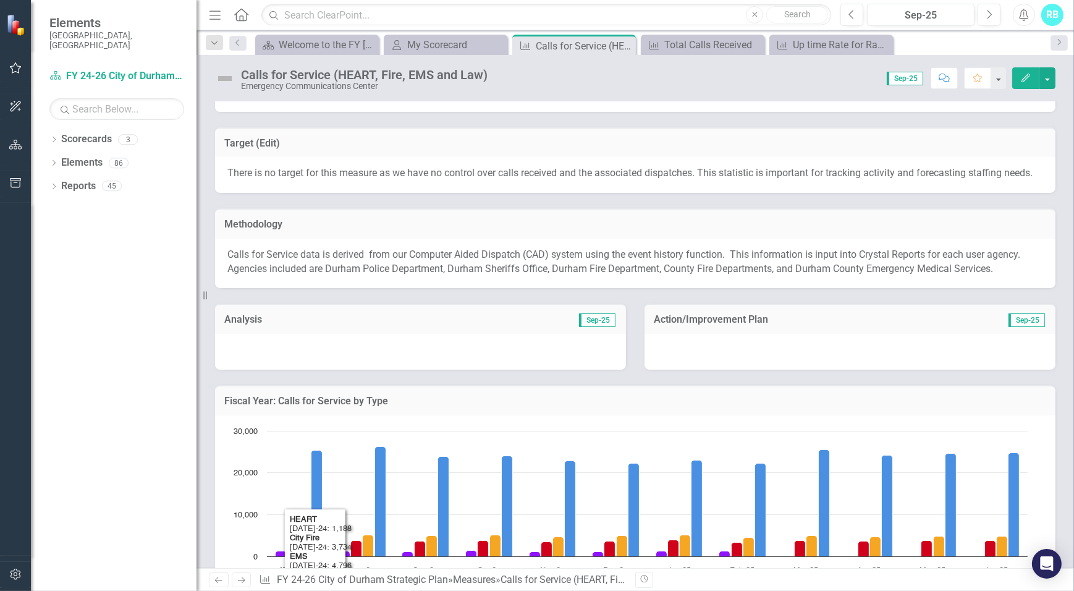
scroll to position [0, 0]
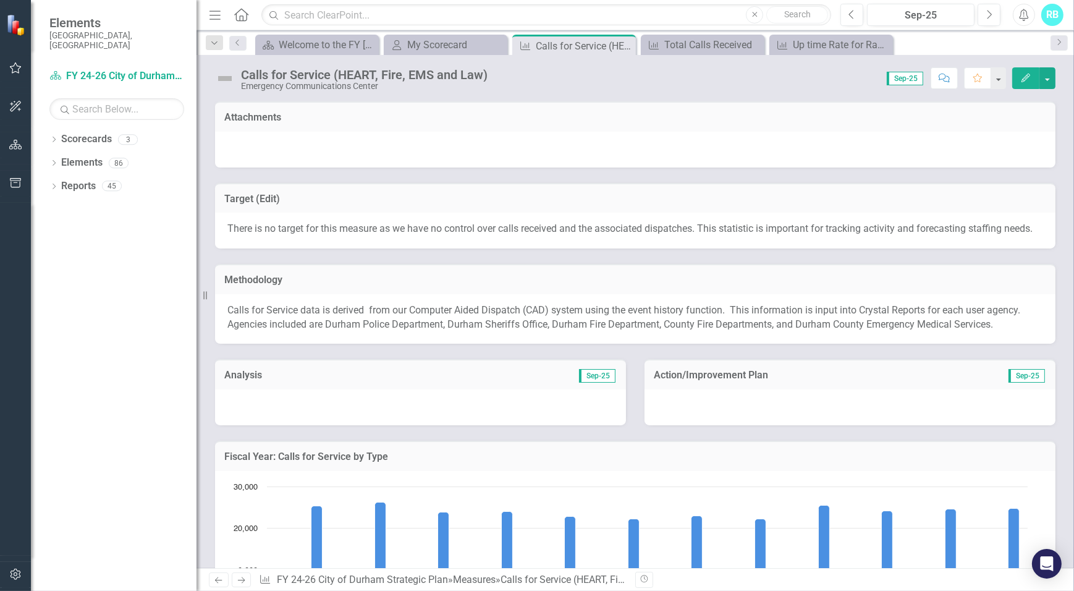
click at [909, 77] on span "Sep-25" at bounding box center [905, 79] width 36 height 14
click at [916, 80] on span "Sep-25" at bounding box center [905, 79] width 36 height 14
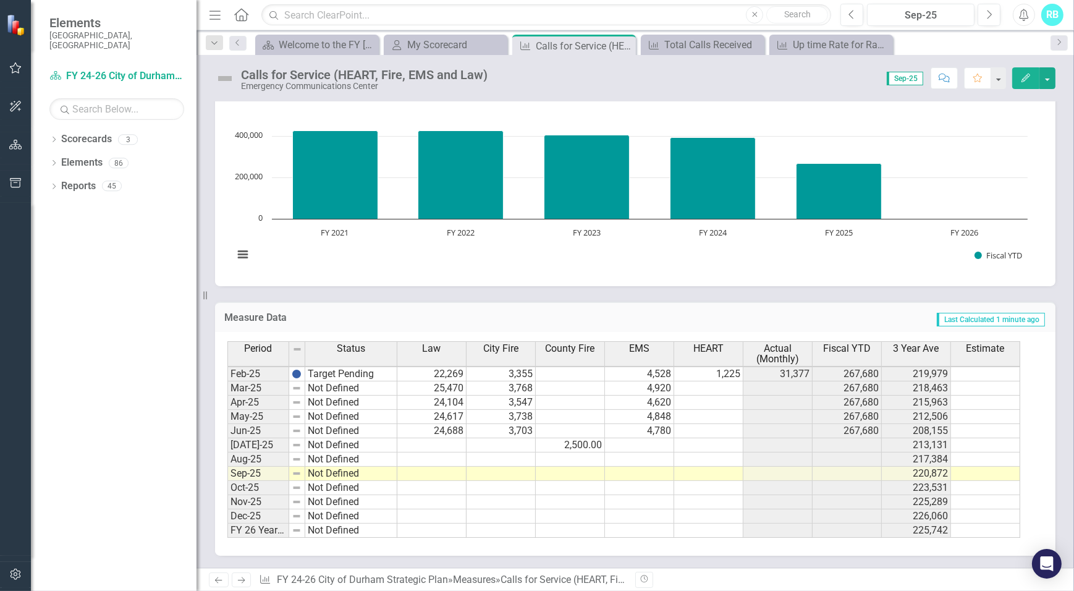
scroll to position [656, 0]
drag, startPoint x: 591, startPoint y: 432, endPoint x: 593, endPoint y: 439, distance: 7.6
click at [227, 438] on div "Period Status Law City Fire County Fire EMS HEART Actual (Monthly) Fiscal YTD 3…" at bounding box center [227, 297] width 0 height 481
click at [592, 446] on td "2,500.00" at bounding box center [570, 445] width 69 height 14
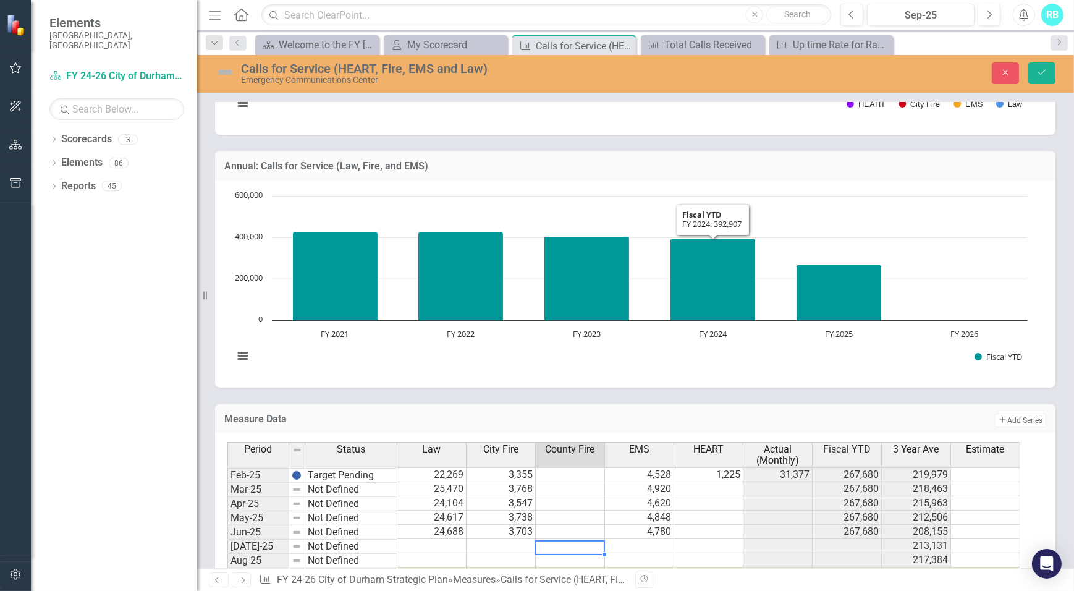
scroll to position [488, 0]
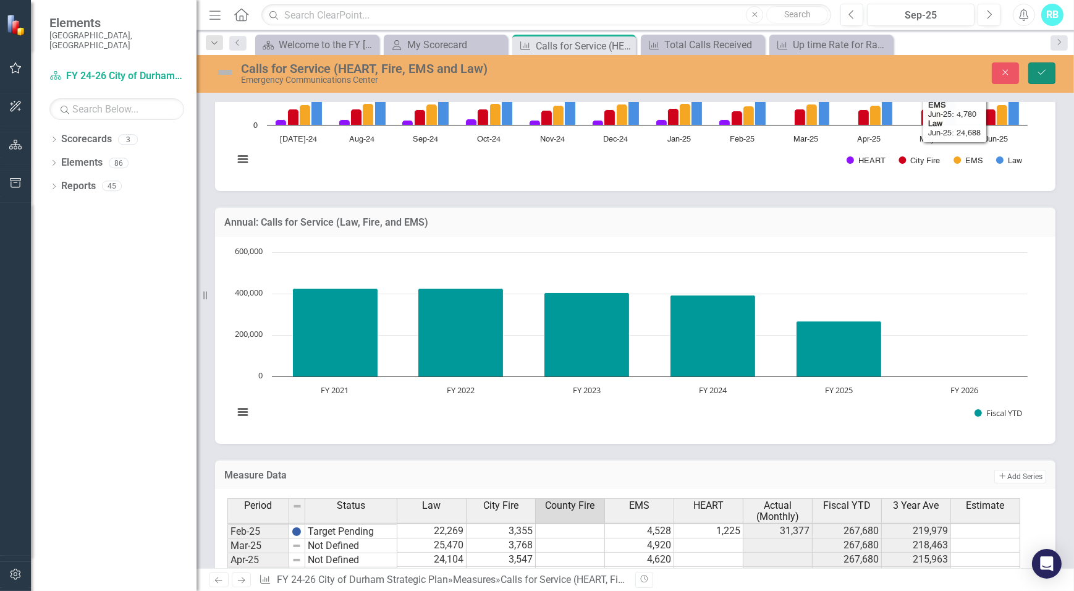
click at [1049, 70] on button "Save" at bounding box center [1042, 73] width 27 height 22
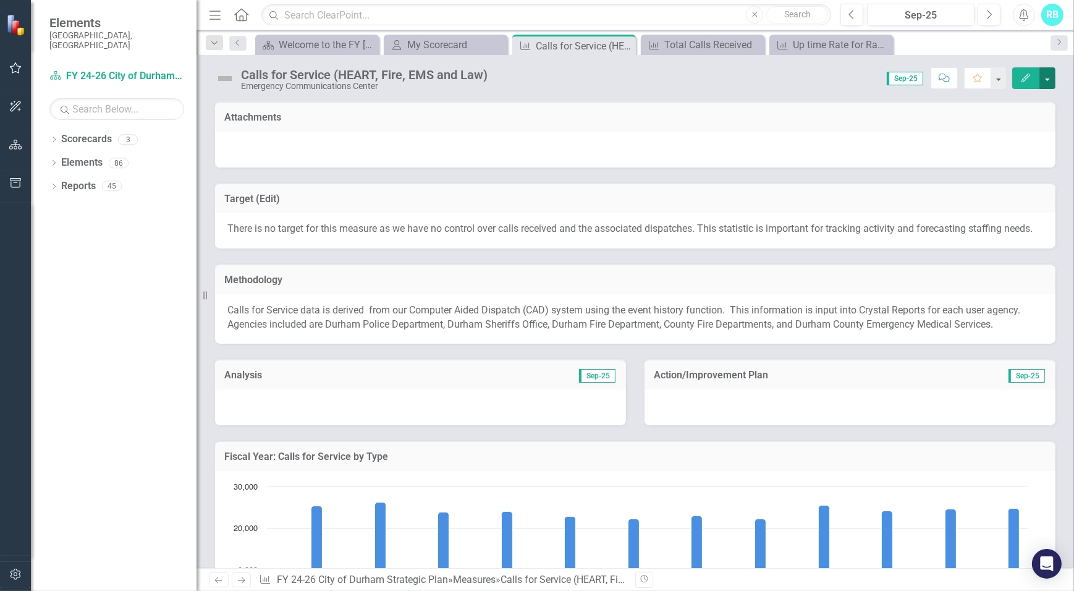
click at [1047, 76] on button "button" at bounding box center [1048, 78] width 16 height 22
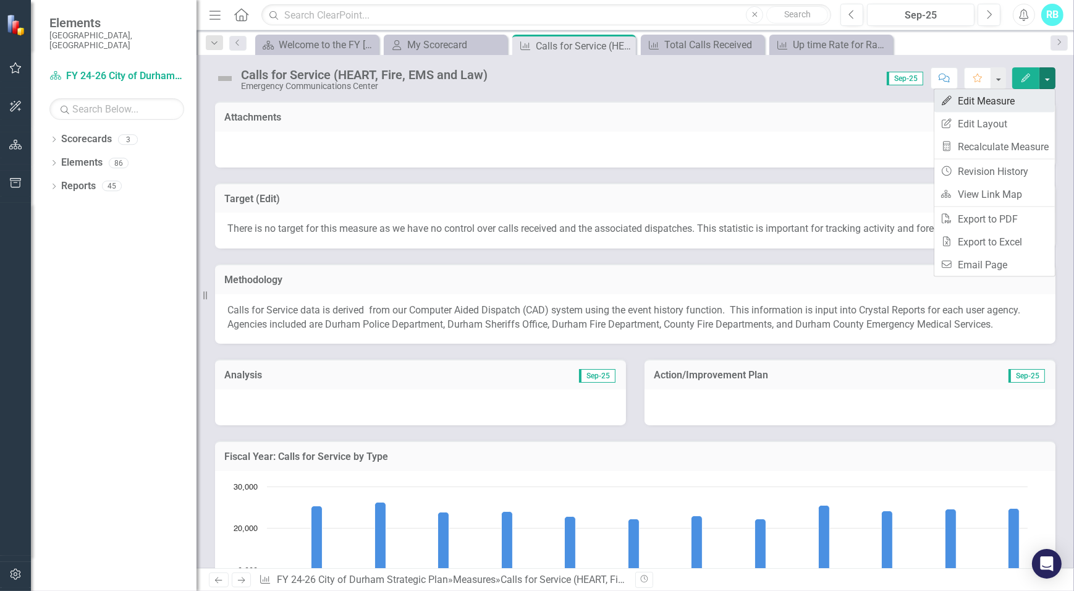
click at [1001, 104] on link "Edit Edit Measure" at bounding box center [995, 101] width 121 height 23
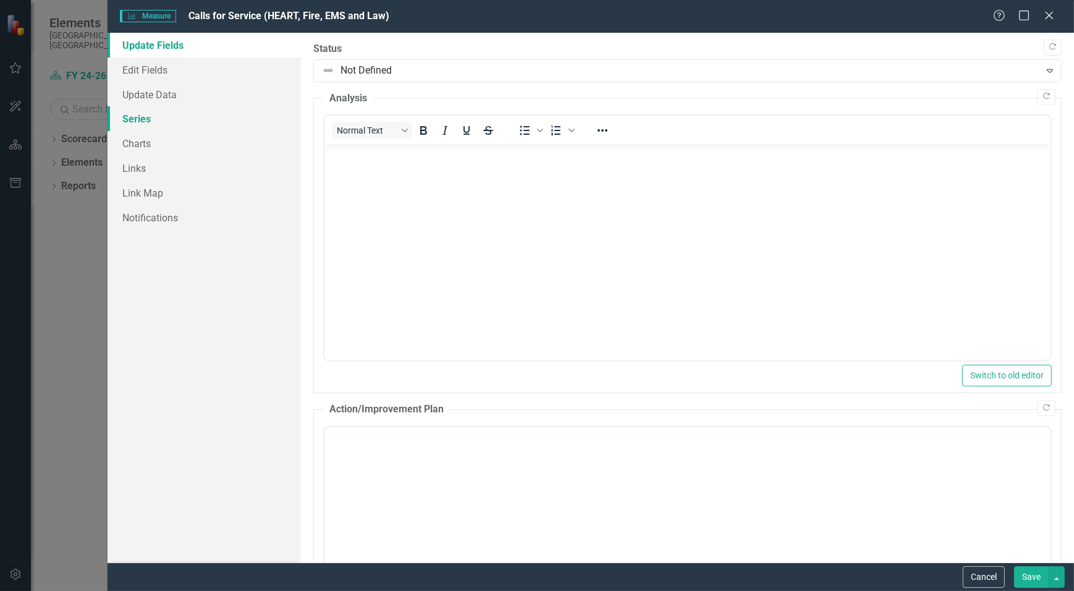
click at [151, 119] on link "Series" at bounding box center [204, 118] width 193 height 25
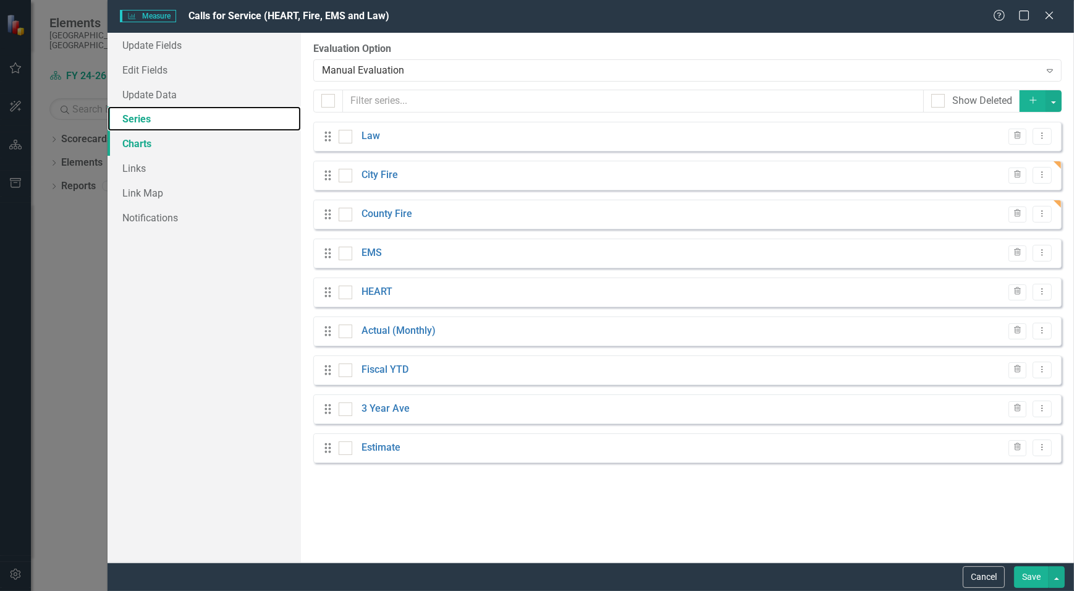
checkbox input "false"
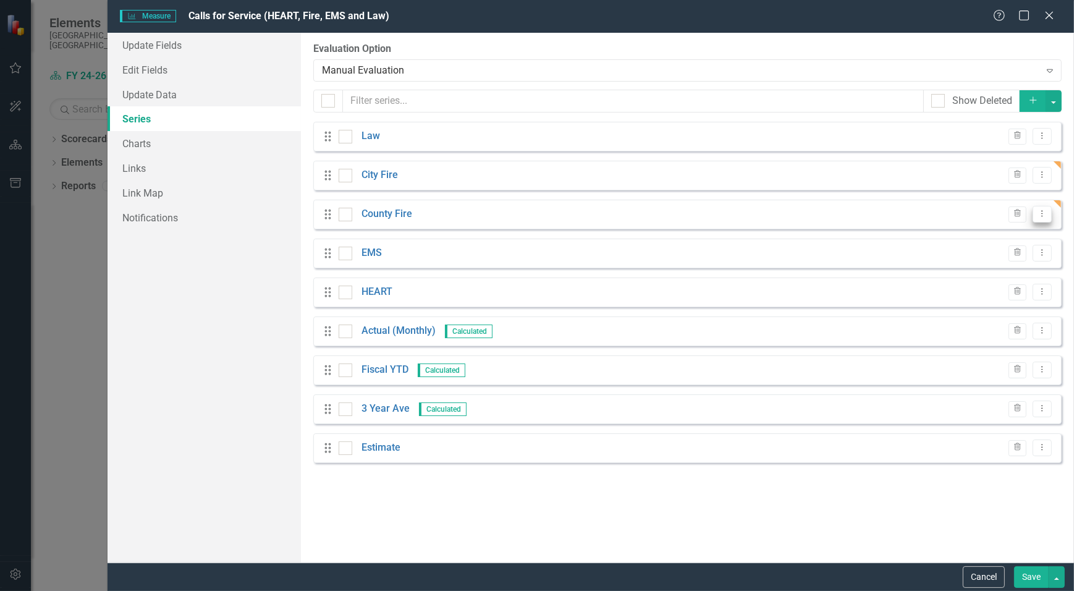
click at [1044, 214] on icon "Dropdown Menu" at bounding box center [1042, 214] width 11 height 8
click at [973, 239] on link "Edit Edit Measure Series" at bounding box center [982, 234] width 140 height 23
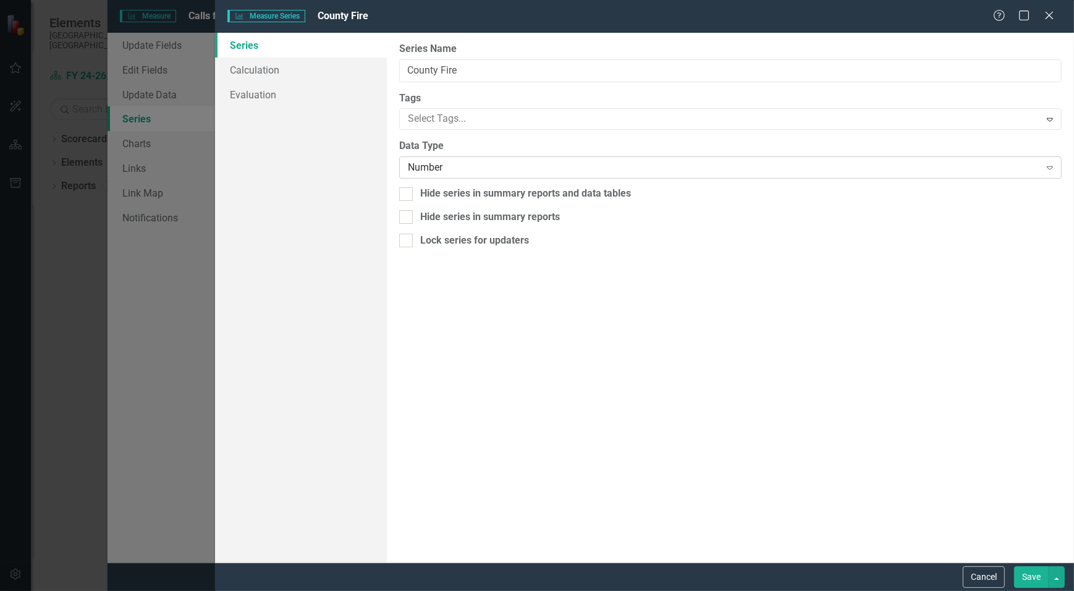
click at [482, 171] on div "Number" at bounding box center [724, 168] width 632 height 14
click at [154, 353] on div "Measure Series Measure Series County Fire Help Maximize Close Series Calculatio…" at bounding box center [537, 295] width 1074 height 591
click at [975, 577] on button "Cancel" at bounding box center [984, 577] width 42 height 22
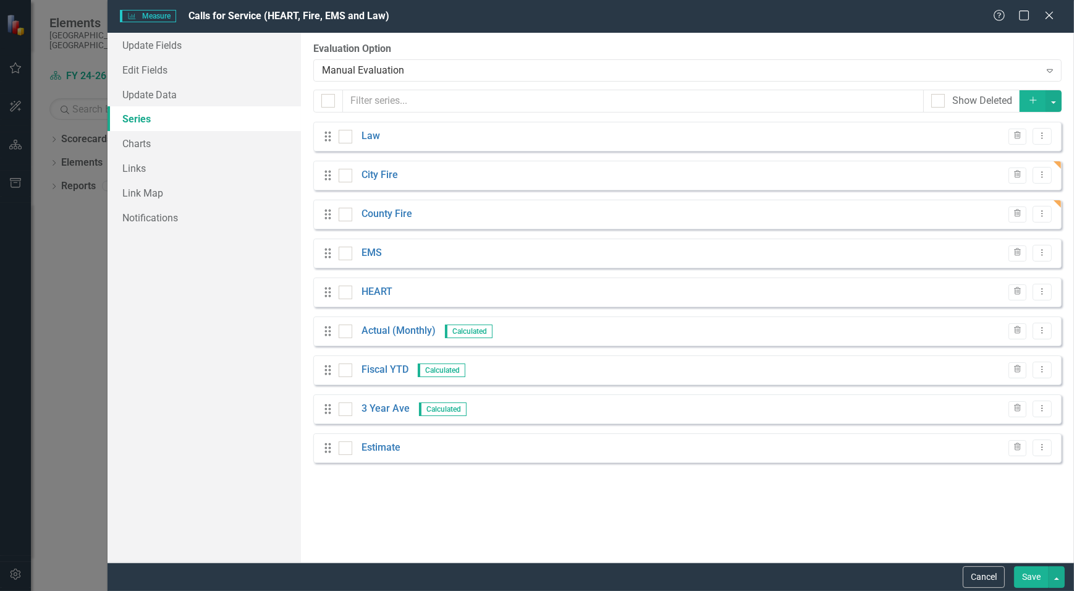
click at [444, 179] on div "Drag City Fire Trash Dropdown Menu" at bounding box center [687, 176] width 749 height 30
click at [1049, 172] on button "Dropdown Menu" at bounding box center [1042, 175] width 19 height 17
click at [993, 196] on link "Edit Edit Measure Series" at bounding box center [982, 195] width 140 height 23
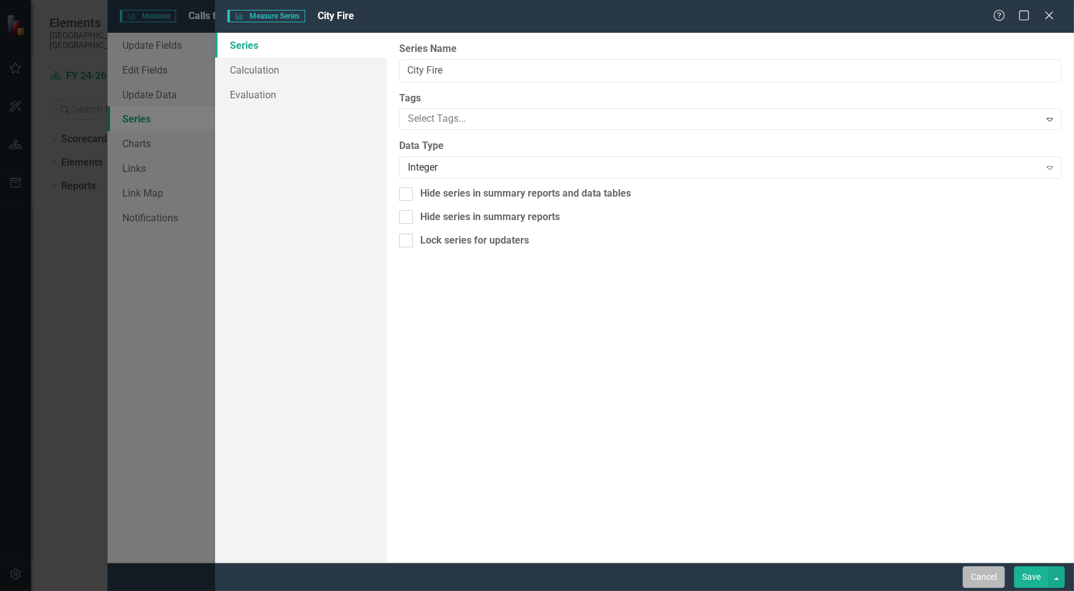
click at [982, 580] on button "Cancel" at bounding box center [984, 577] width 42 height 22
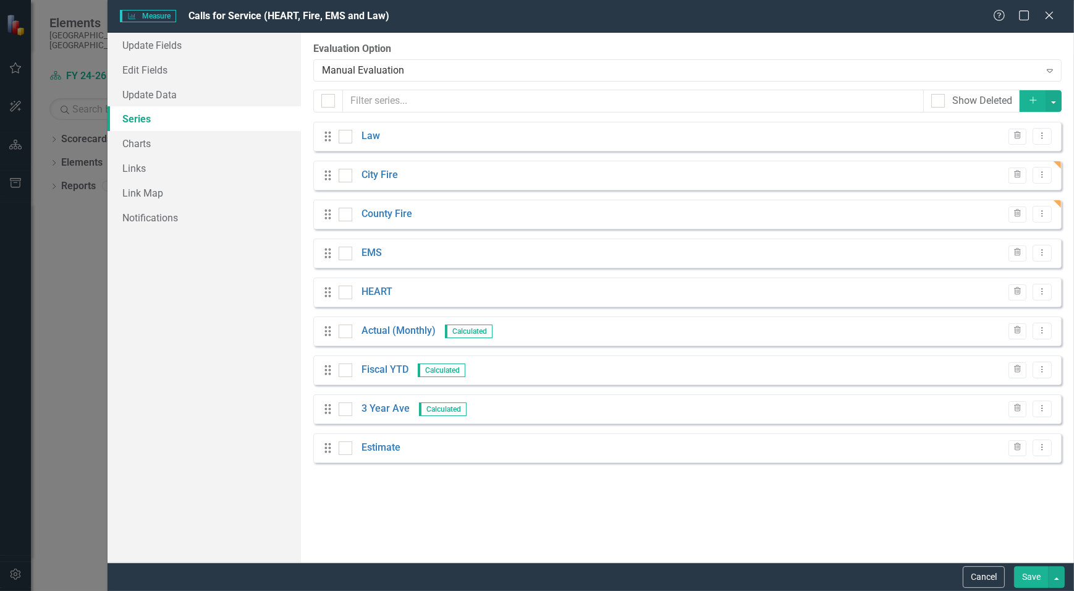
click at [494, 216] on div "Drag County Fire Trash Dropdown Menu" at bounding box center [687, 215] width 749 height 30
click at [1047, 216] on icon "Dropdown Menu" at bounding box center [1042, 214] width 11 height 8
click at [1022, 216] on icon "Trash" at bounding box center [1017, 213] width 9 height 7
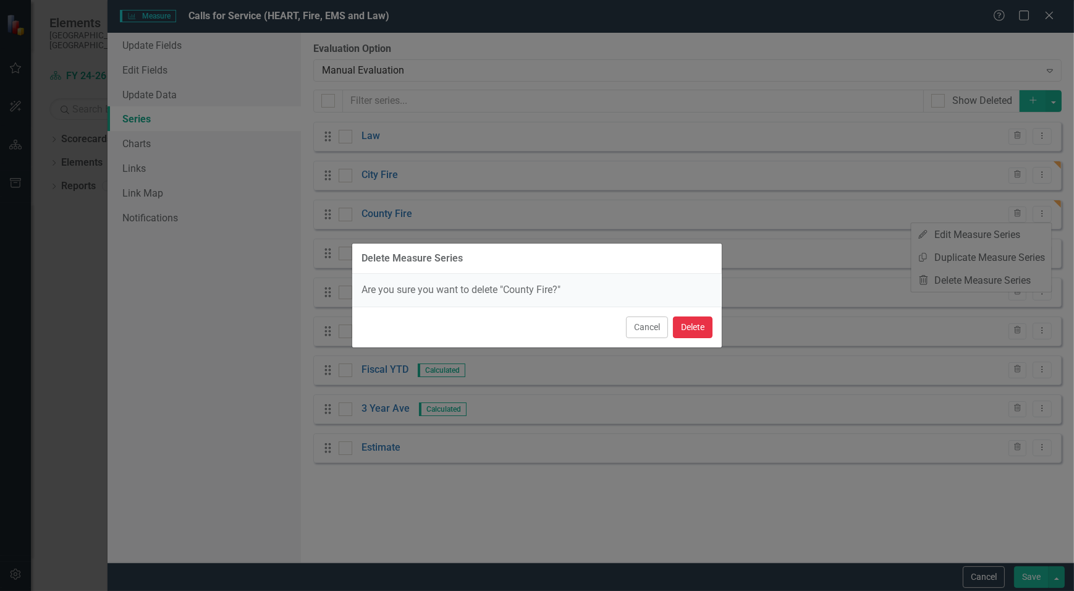
click at [698, 326] on button "Delete" at bounding box center [693, 327] width 40 height 22
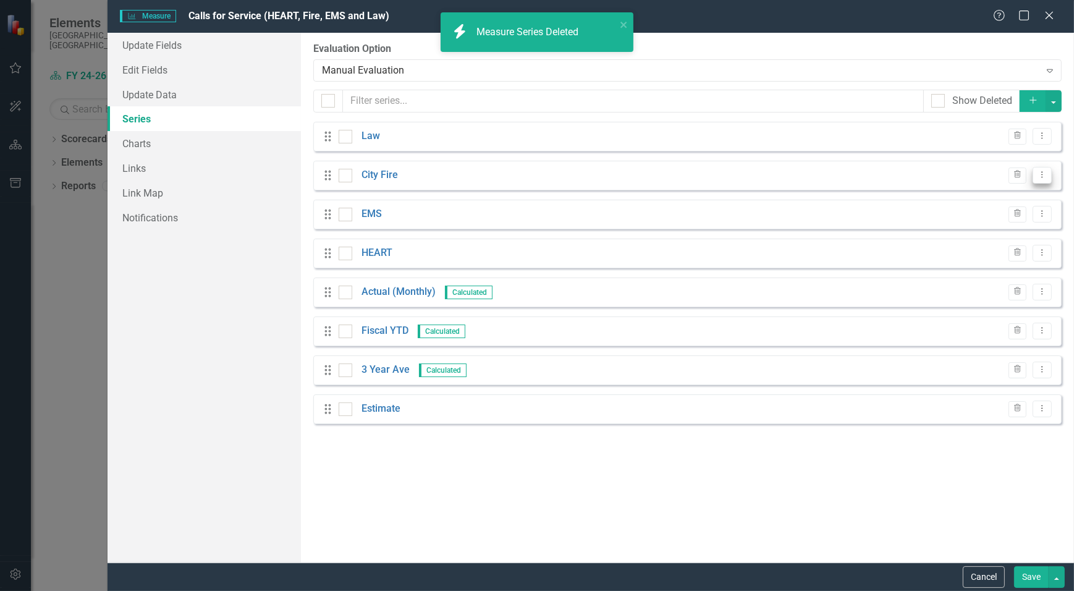
click at [1045, 176] on icon "Dropdown Menu" at bounding box center [1042, 175] width 11 height 8
click at [991, 218] on link "Copy Duplicate Measure Series" at bounding box center [982, 218] width 140 height 23
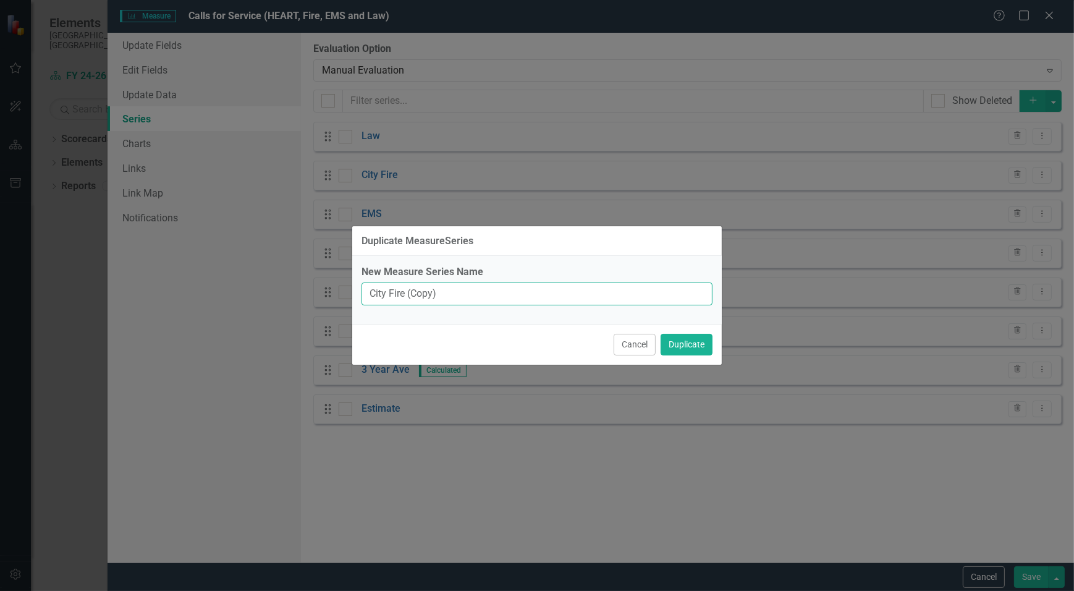
click at [396, 294] on input "City Fire (Copy)" at bounding box center [537, 293] width 351 height 23
click at [376, 294] on input "City Fire (Copy)" at bounding box center [537, 293] width 351 height 23
click at [387, 298] on input "City Fire (Copy)" at bounding box center [537, 293] width 351 height 23
click at [377, 295] on input "City Fire (Copy)" at bounding box center [537, 293] width 351 height 23
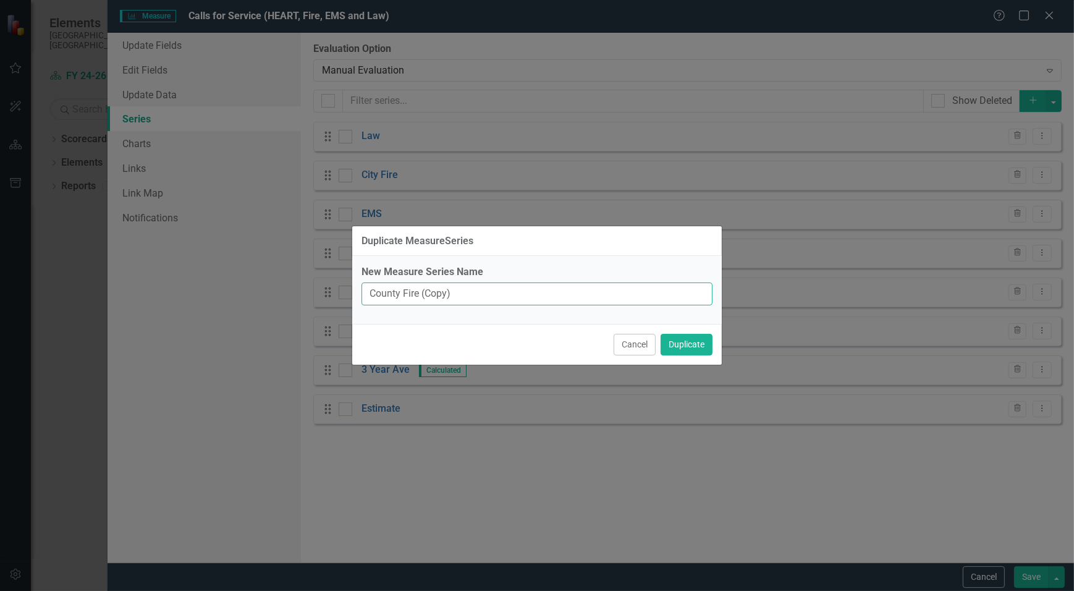
drag, startPoint x: 422, startPoint y: 295, endPoint x: 558, endPoint y: 302, distance: 136.2
click at [558, 302] on input "County Fire (Copy)" at bounding box center [537, 293] width 351 height 23
type input "County Fire"
click at [695, 351] on button "Duplicate" at bounding box center [687, 345] width 52 height 22
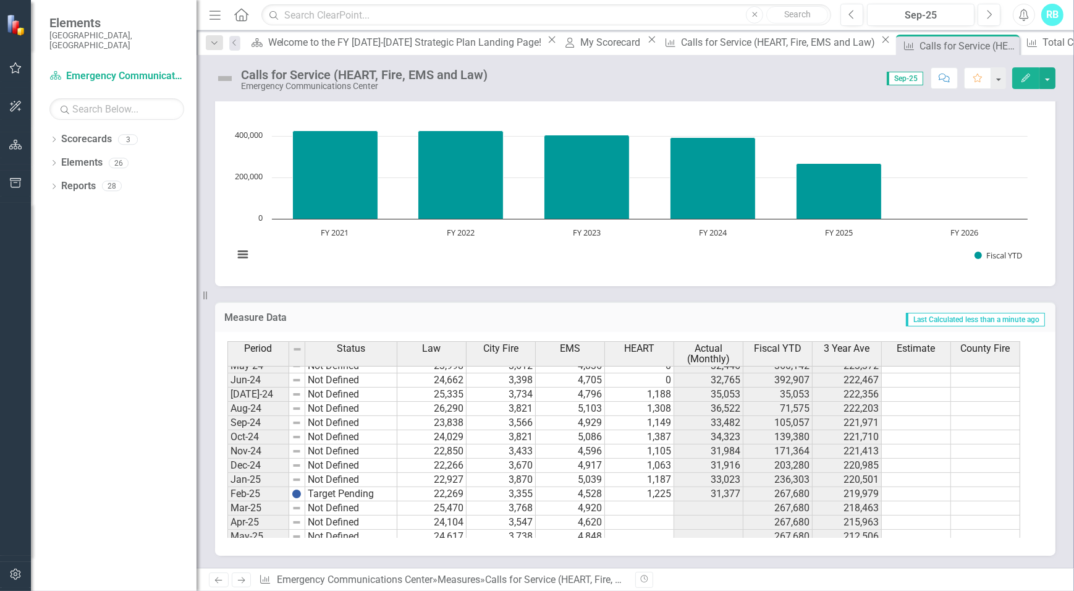
scroll to position [628, 0]
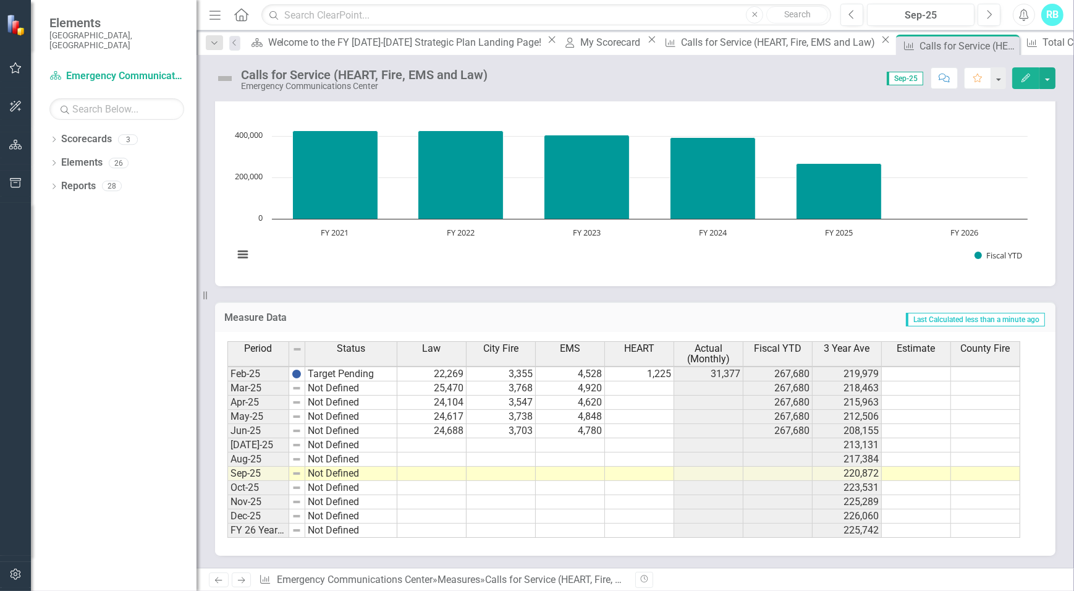
click at [668, 385] on tbody "Oct-23 Not Defined 23,339 3,538 4,858 0 31,735 135,086 227,257 Nov-23 Not Defin…" at bounding box center [623, 338] width 793 height 399
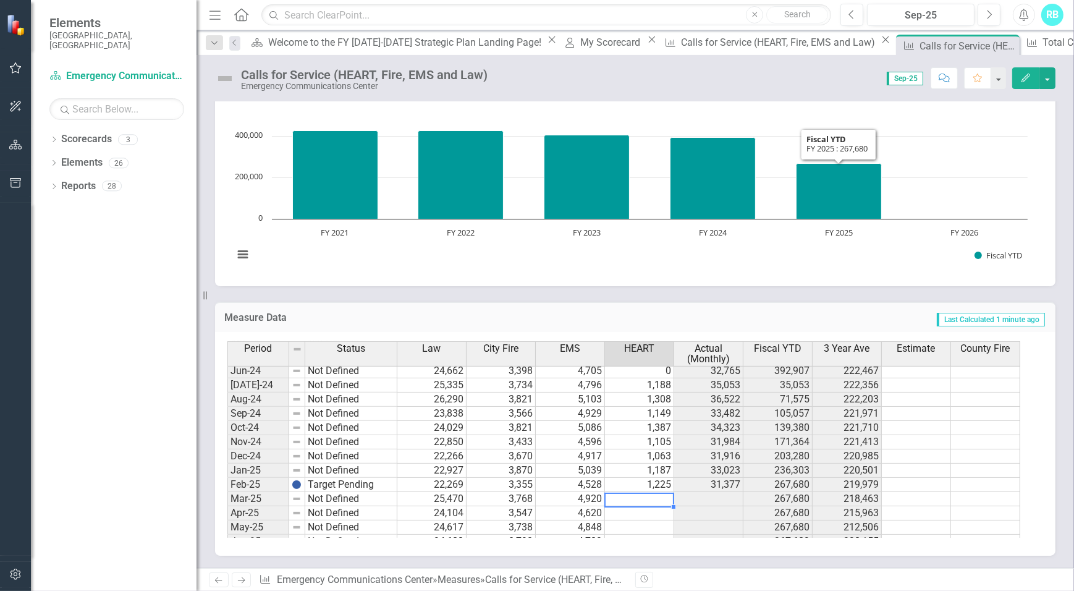
scroll to position [0, 0]
